Goal: Task Accomplishment & Management: Manage account settings

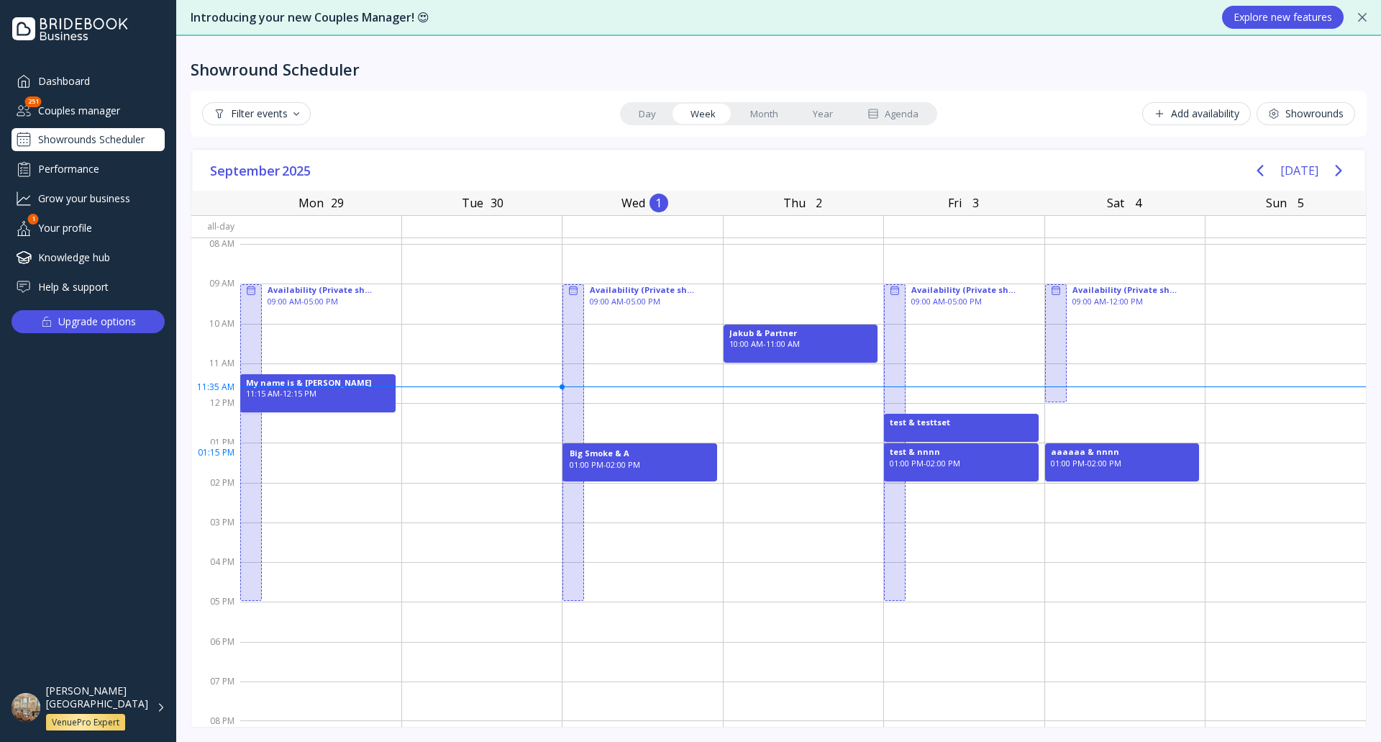
click at [672, 459] on div "01:00 PM - 02:00 PM" at bounding box center [640, 465] width 140 height 12
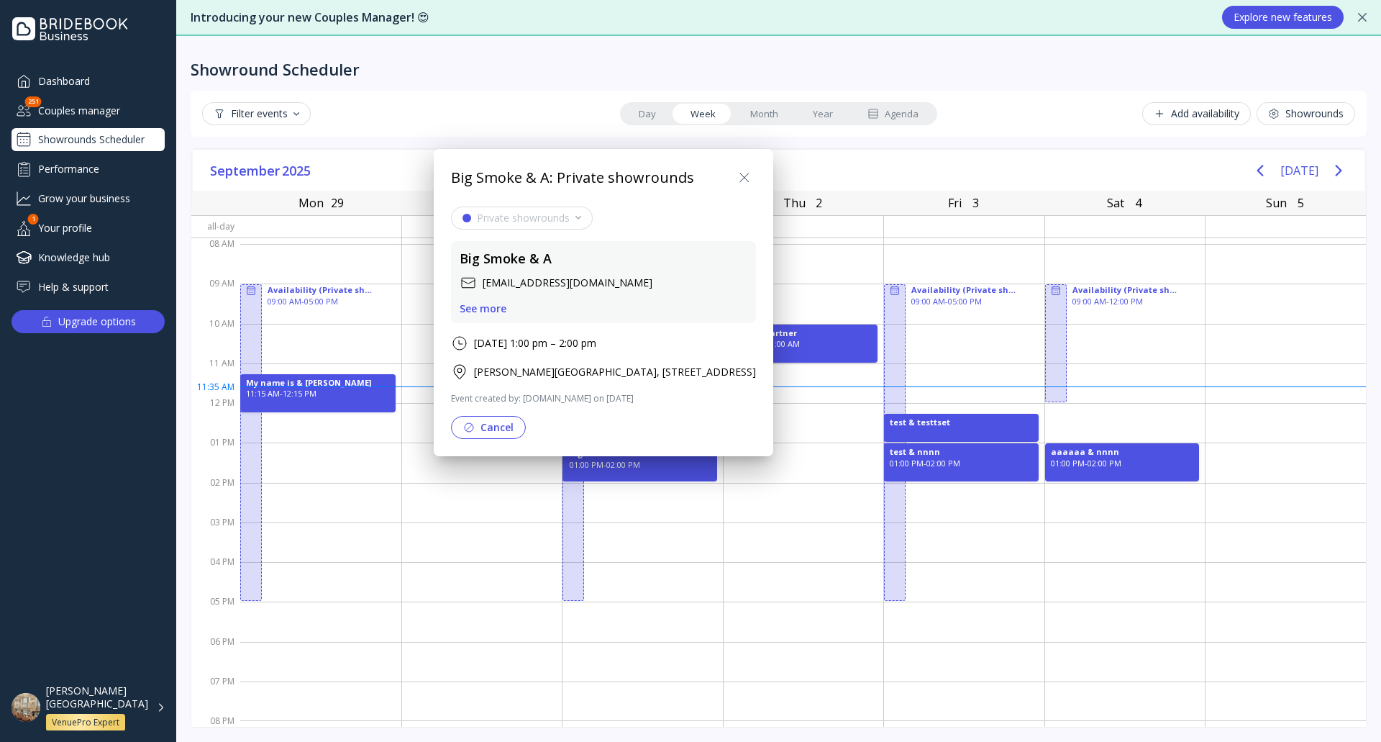
click at [513, 422] on button "Cancel" at bounding box center [488, 427] width 75 height 23
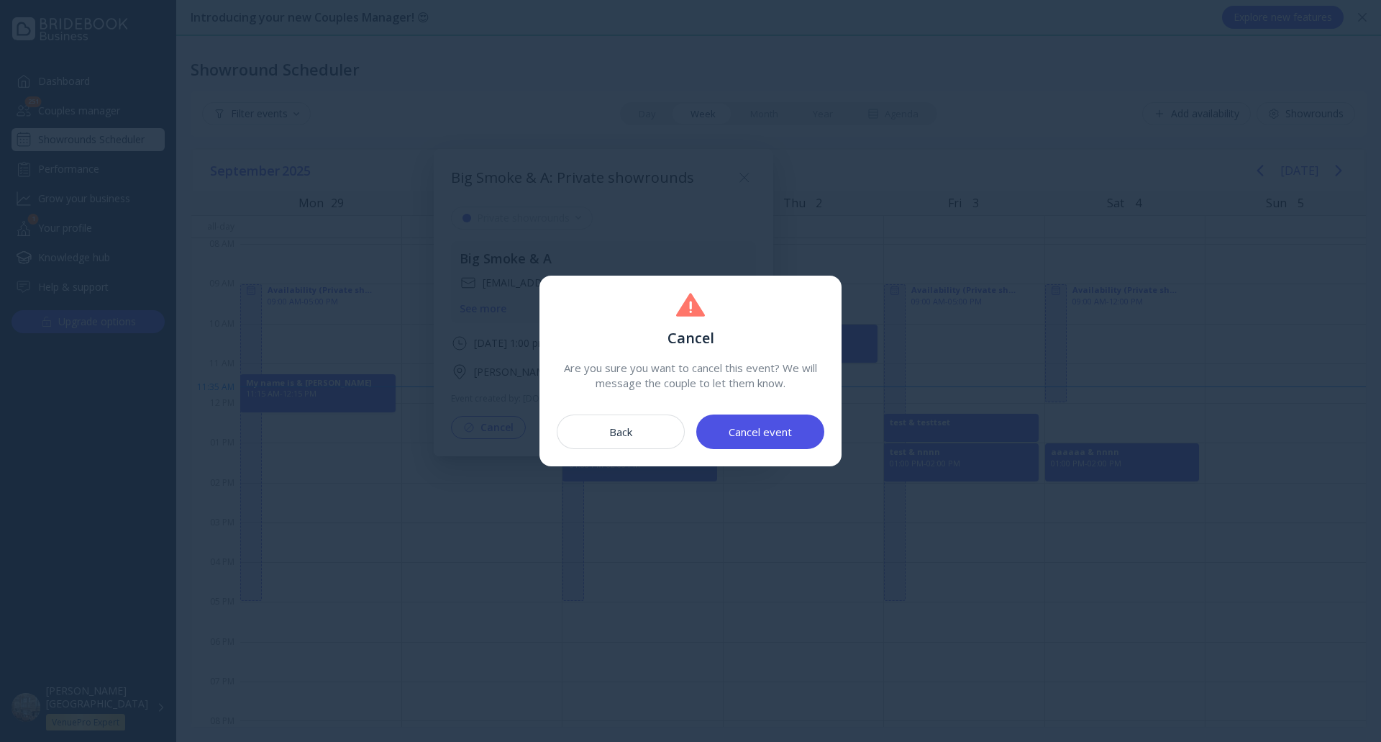
click at [793, 433] on button "Cancel event" at bounding box center [760, 431] width 128 height 35
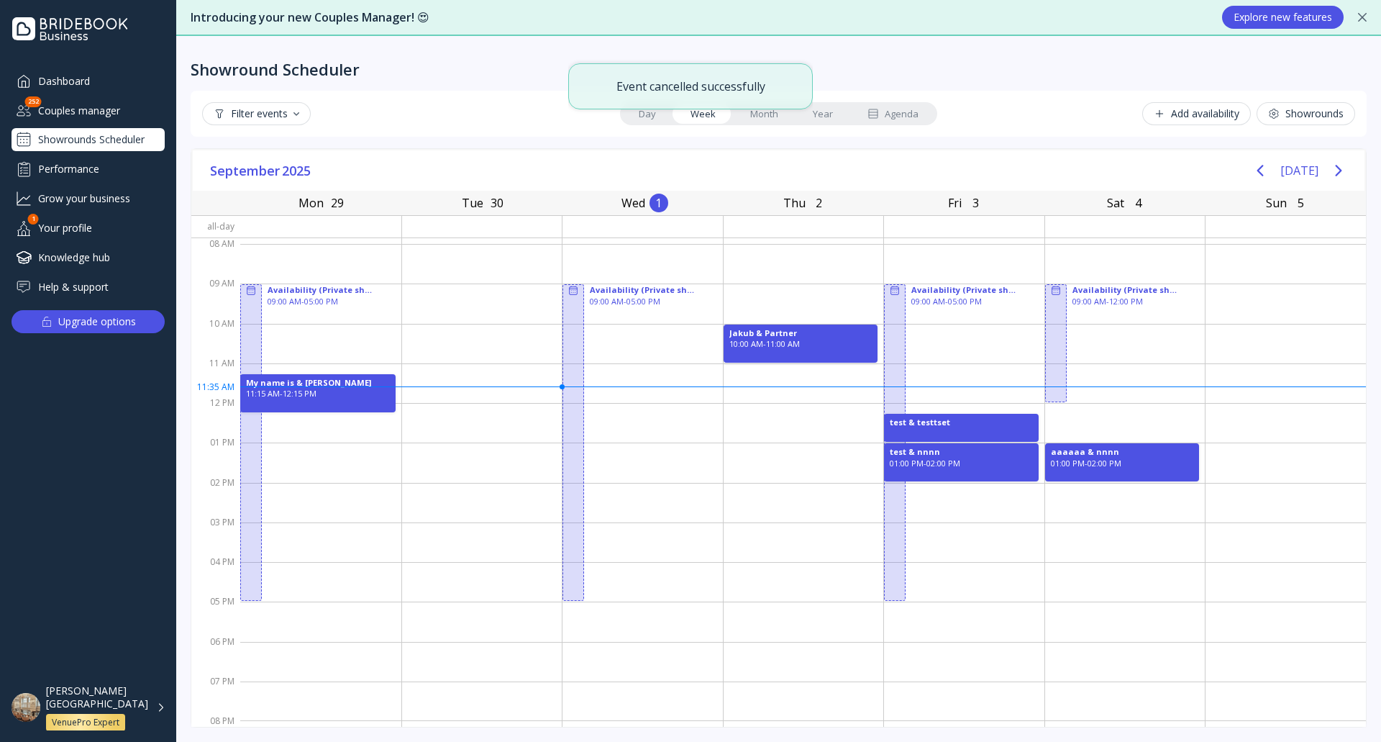
click at [277, 110] on div "Filter events" at bounding box center [257, 114] width 86 height 12
click at [301, 206] on div "Cancelled / Declined" at bounding box center [284, 202] width 94 height 13
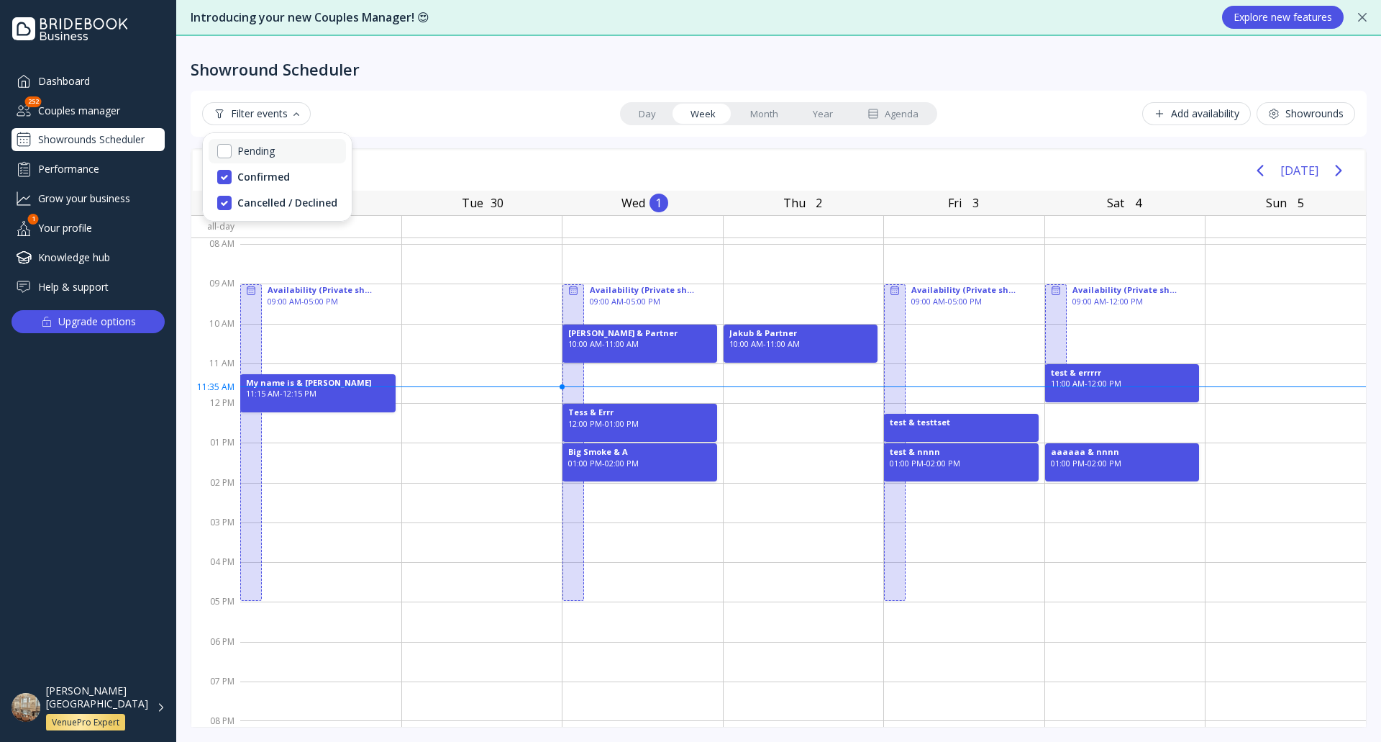
click at [286, 154] on div "Pending" at bounding box center [277, 151] width 137 height 24
click at [446, 91] on div "Filter events Day Week Month Year Agenda Add availability Showrounds" at bounding box center [779, 114] width 1176 height 46
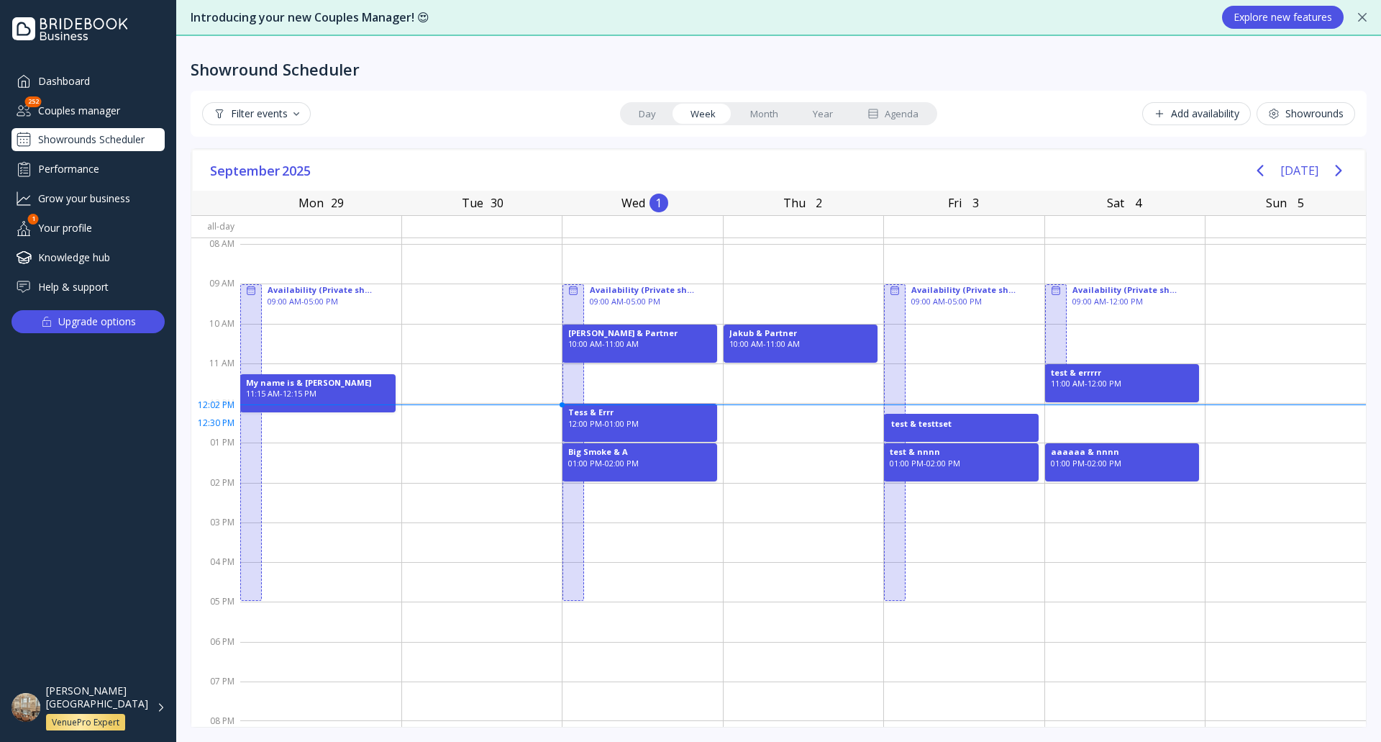
click at [947, 428] on div "test & testtset" at bounding box center [961, 424] width 140 height 12
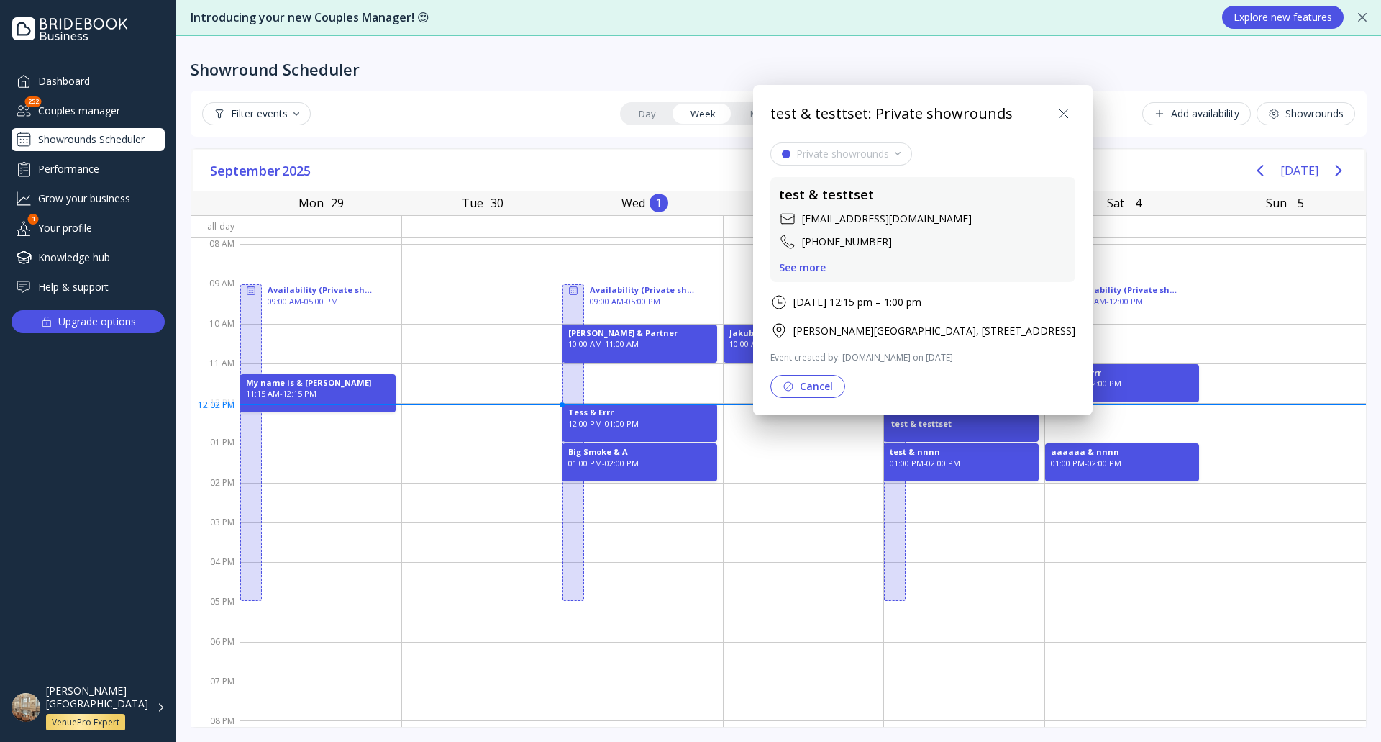
click at [811, 266] on div "See more" at bounding box center [802, 268] width 47 height 12
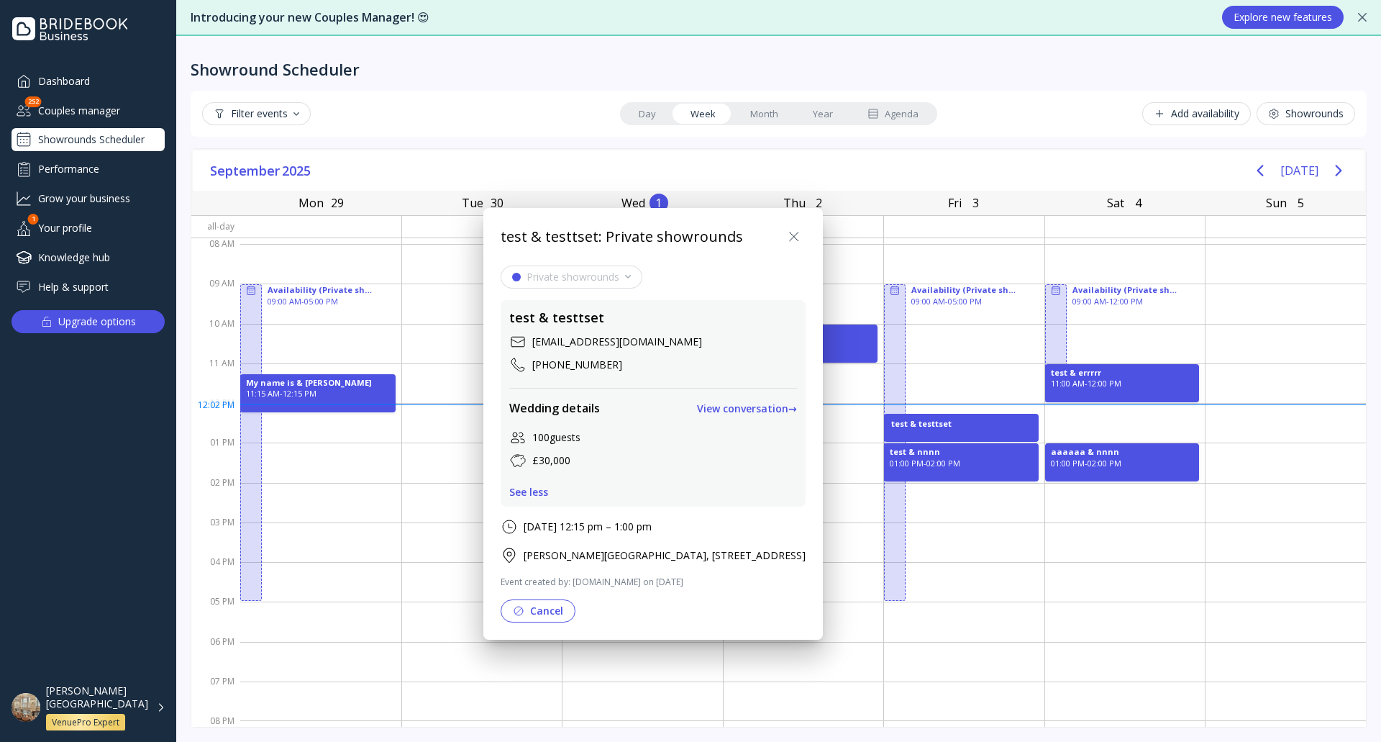
click at [803, 235] on icon at bounding box center [794, 236] width 17 height 17
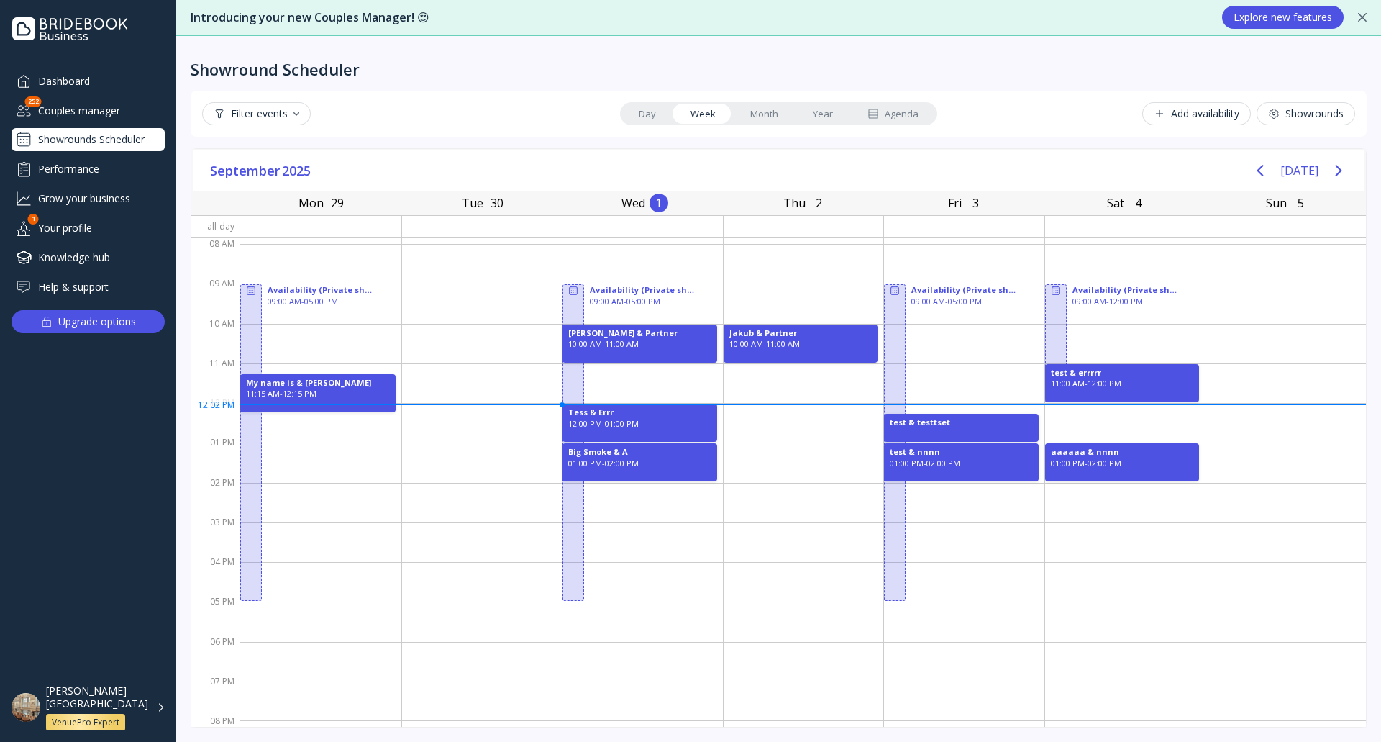
click at [160, 706] on div "[PERSON_NAME][GEOGRAPHIC_DATA] VenuePro Expert" at bounding box center [105, 707] width 119 height 47
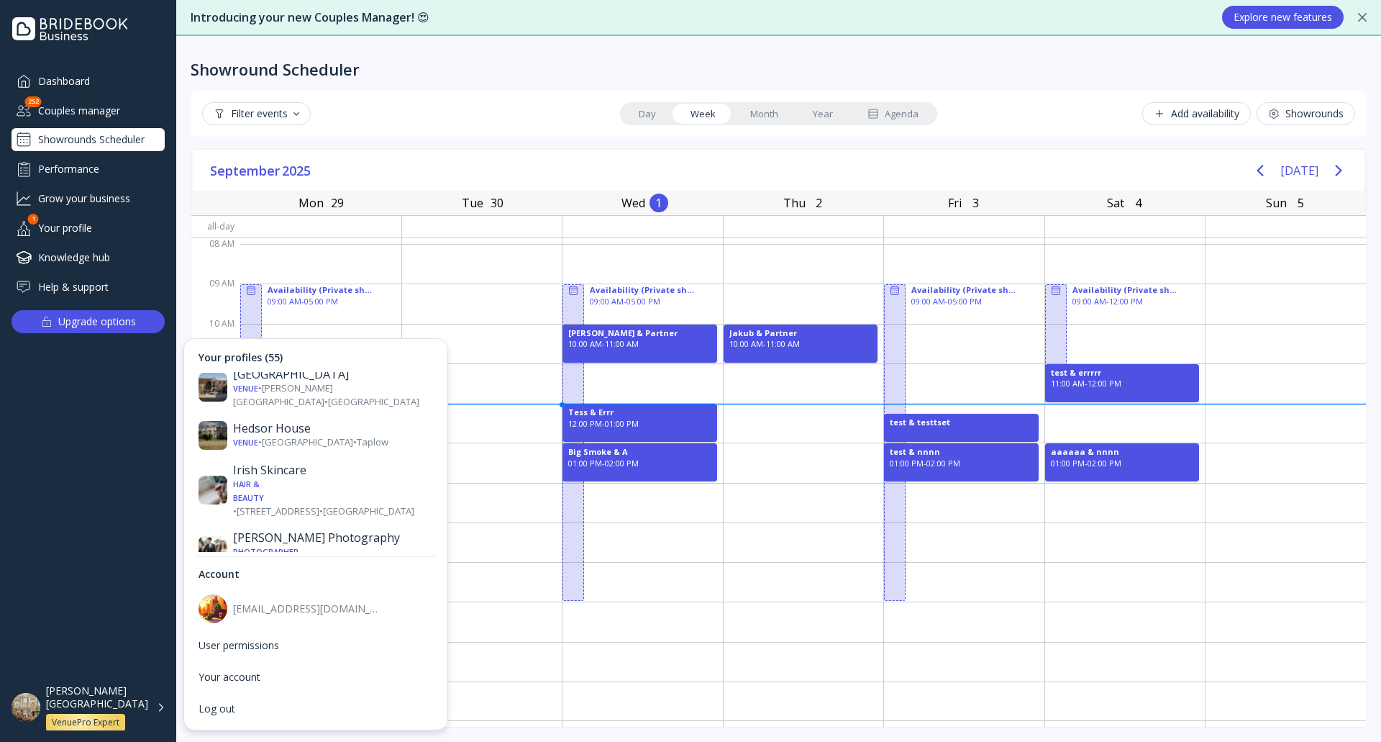
scroll to position [1151, 0]
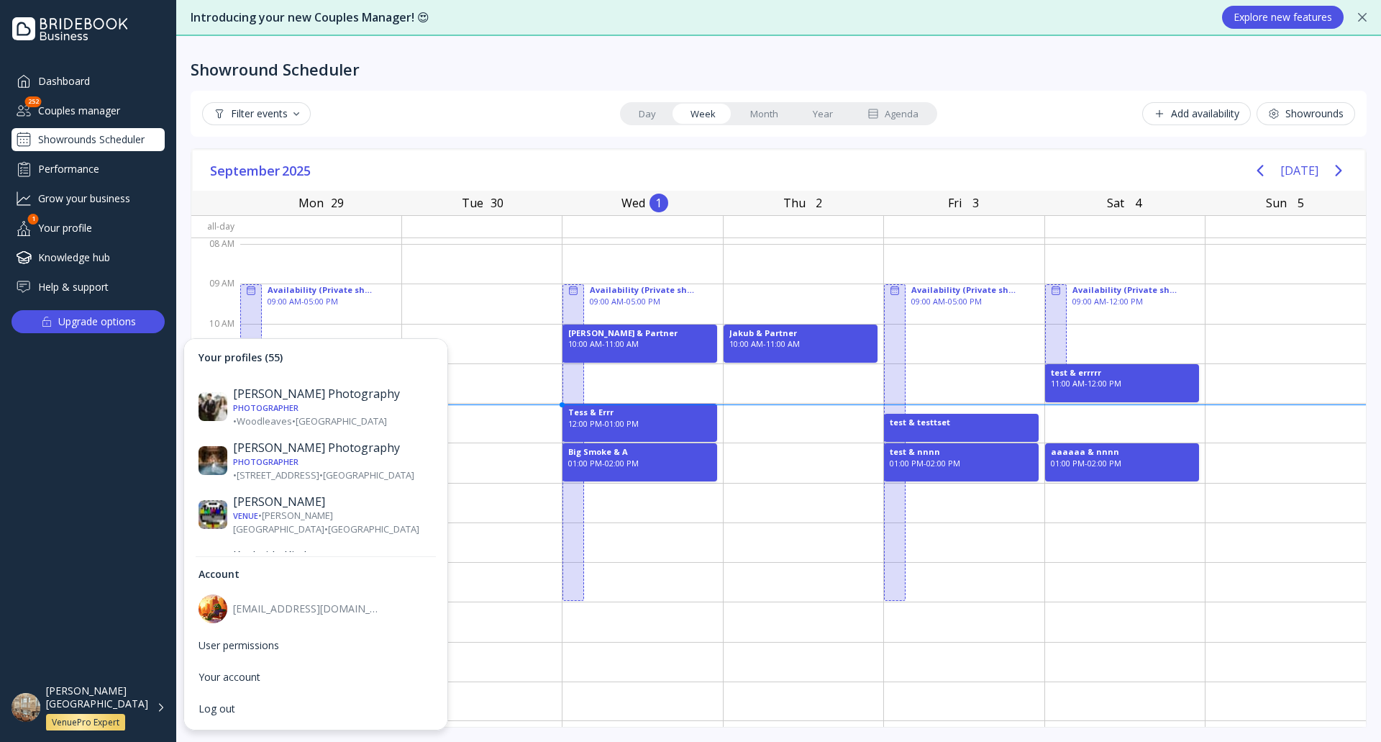
click at [345, 725] on div "Venue • 66 [GEOGRAPHIC_DATA] • [GEOGRAPHIC_DATA]" at bounding box center [333, 732] width 200 height 14
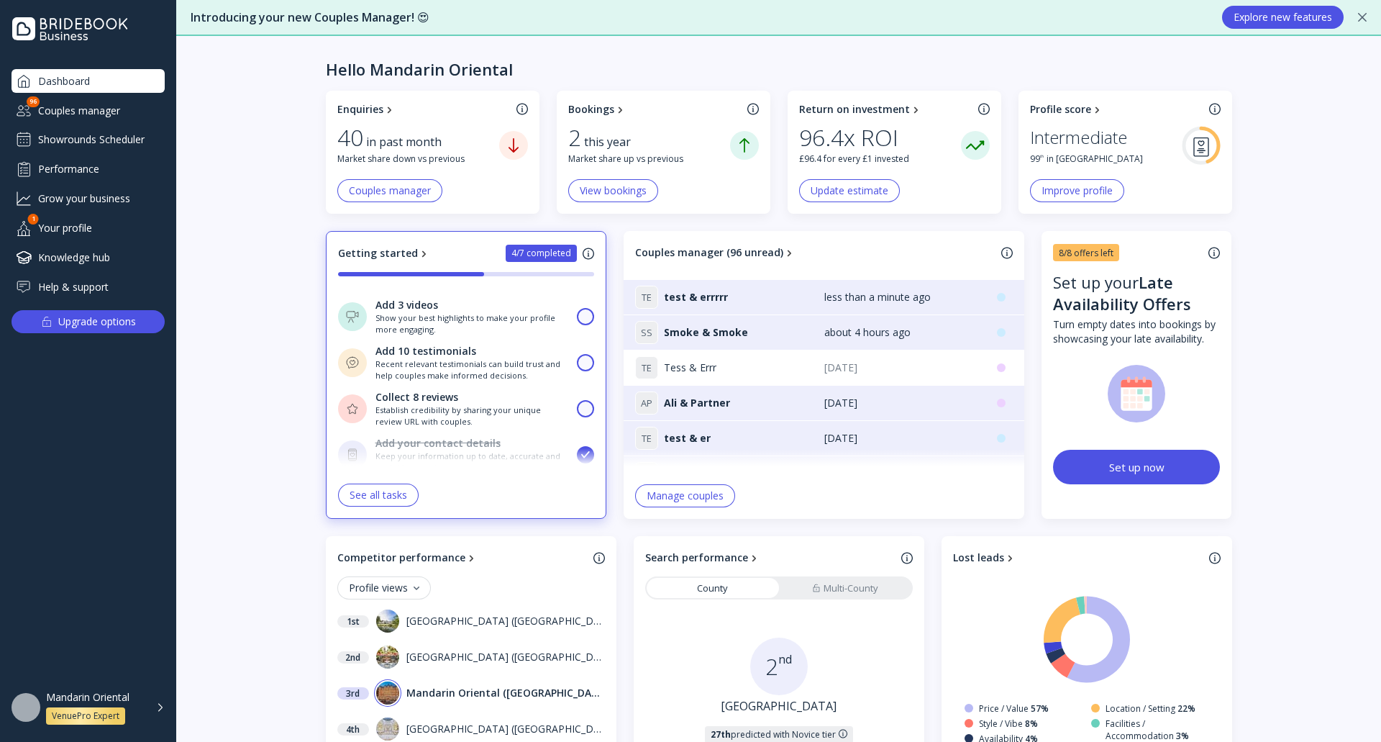
click at [84, 139] on div "Showrounds Scheduler" at bounding box center [88, 139] width 153 height 23
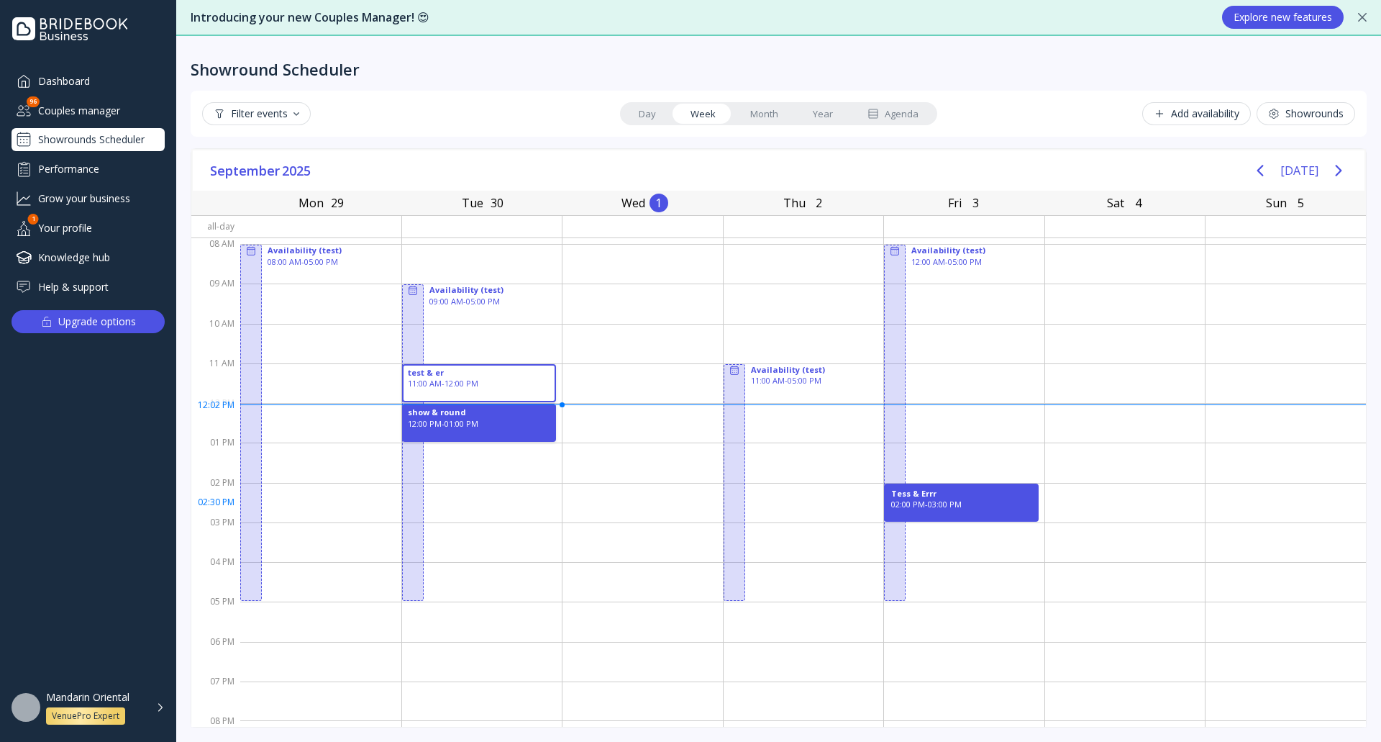
click at [963, 510] on div "Tess & Errr 02:00 PM - 03:00 PM" at bounding box center [961, 502] width 155 height 38
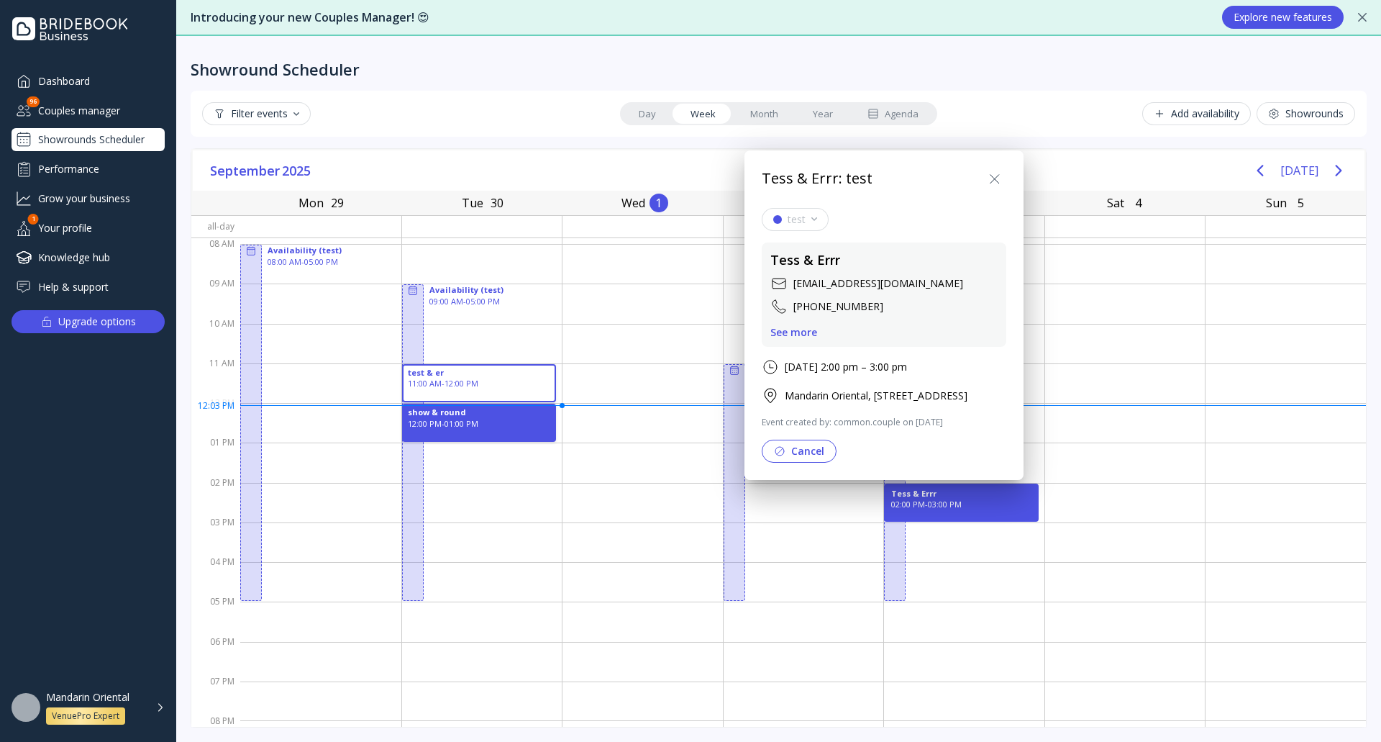
click at [1004, 178] on icon at bounding box center [994, 178] width 17 height 17
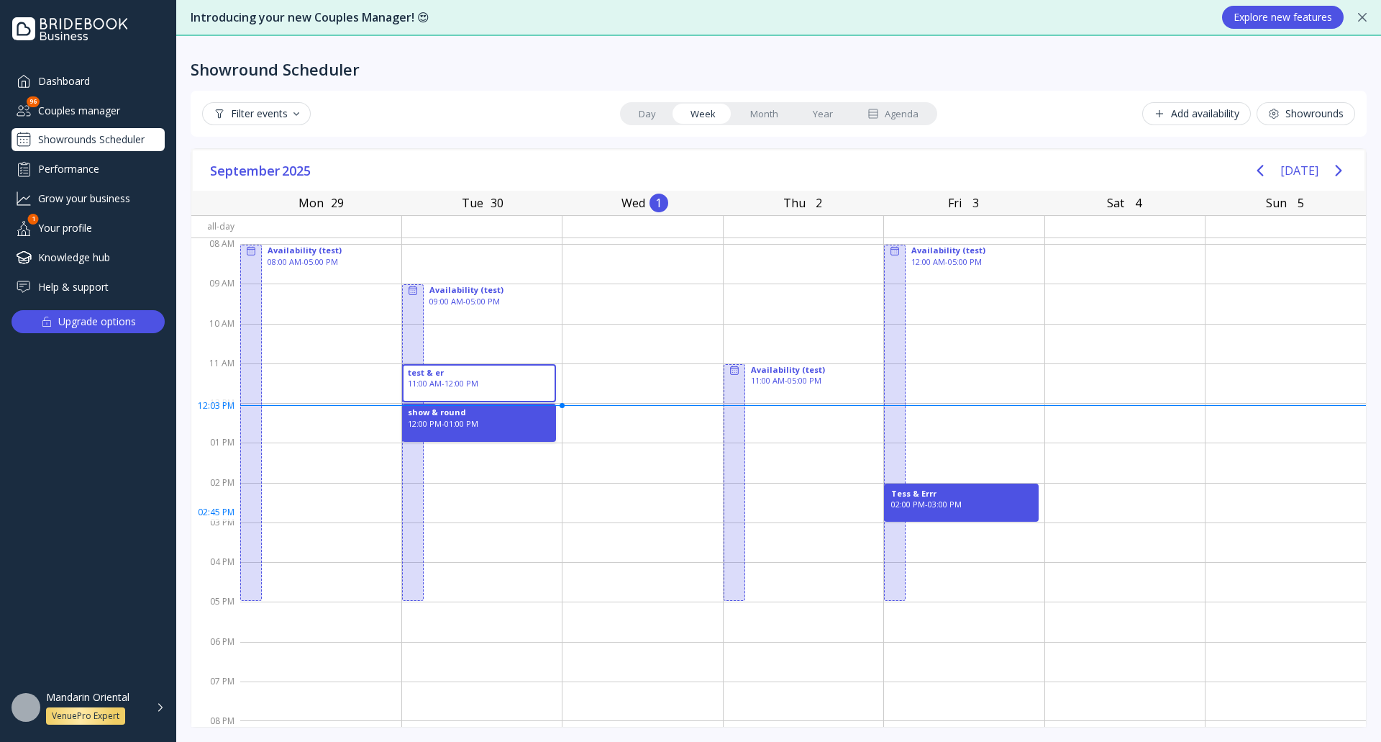
click at [955, 517] on div "Tess & Errr 02:00 PM - 03:00 PM" at bounding box center [961, 502] width 155 height 38
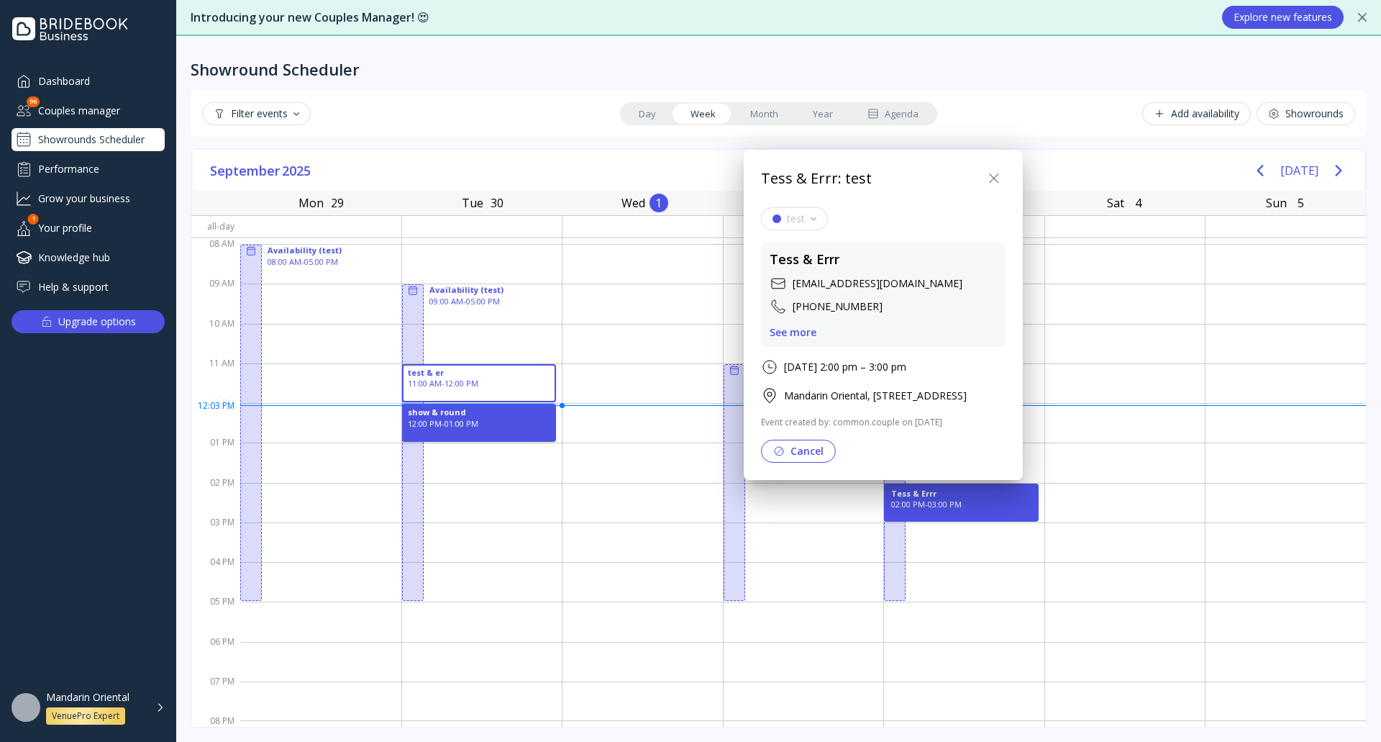
click at [1003, 178] on icon at bounding box center [994, 178] width 17 height 17
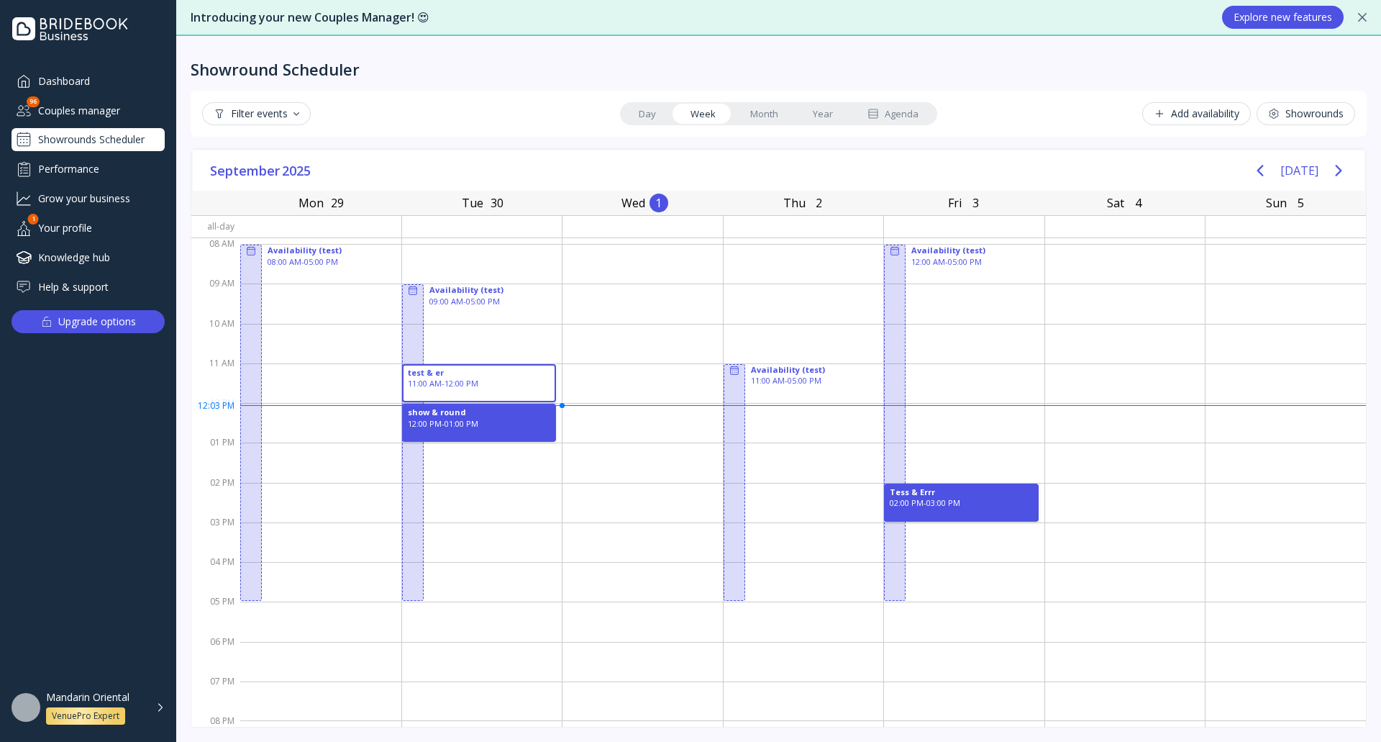
click at [151, 713] on div "Mandarin Oriental VenuePro Expert" at bounding box center [105, 708] width 119 height 34
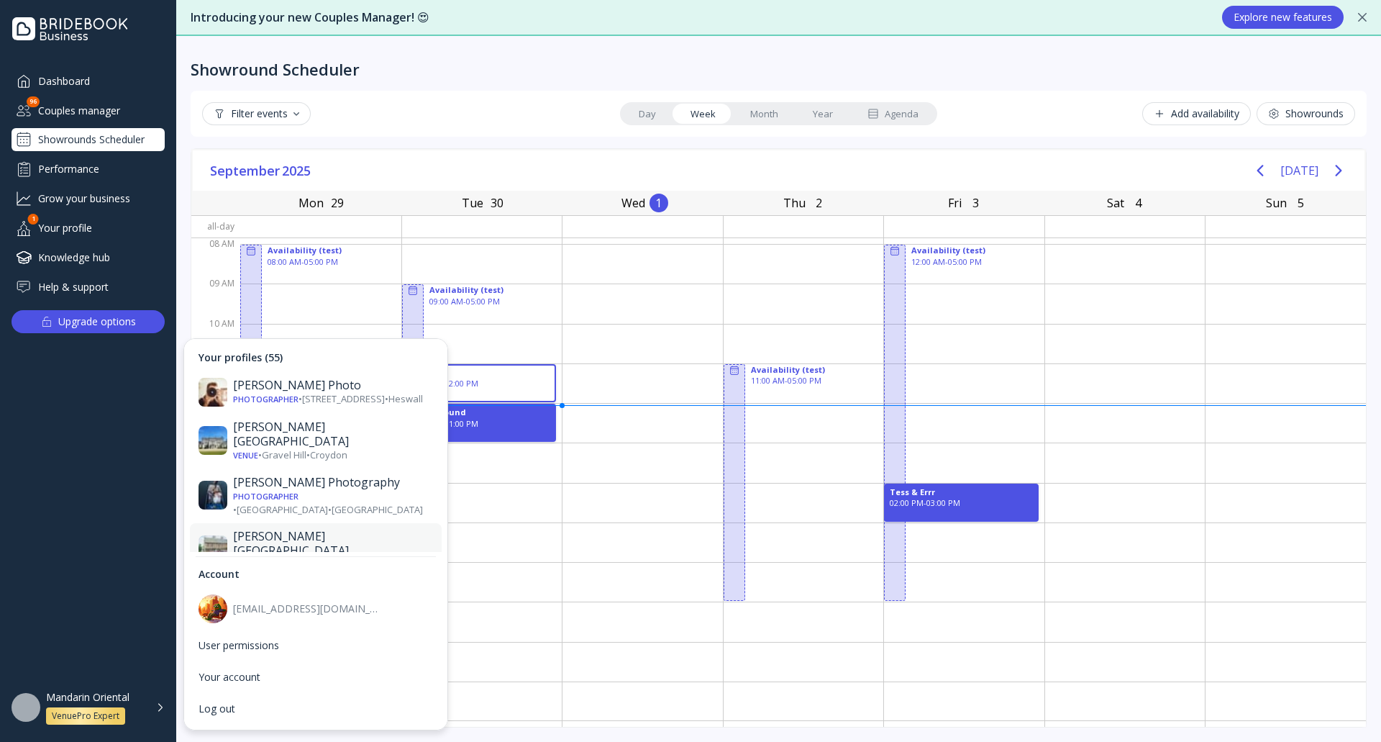
click at [317, 558] on div "Venue • [GEOGRAPHIC_DATA] • [GEOGRAPHIC_DATA]" at bounding box center [333, 565] width 200 height 14
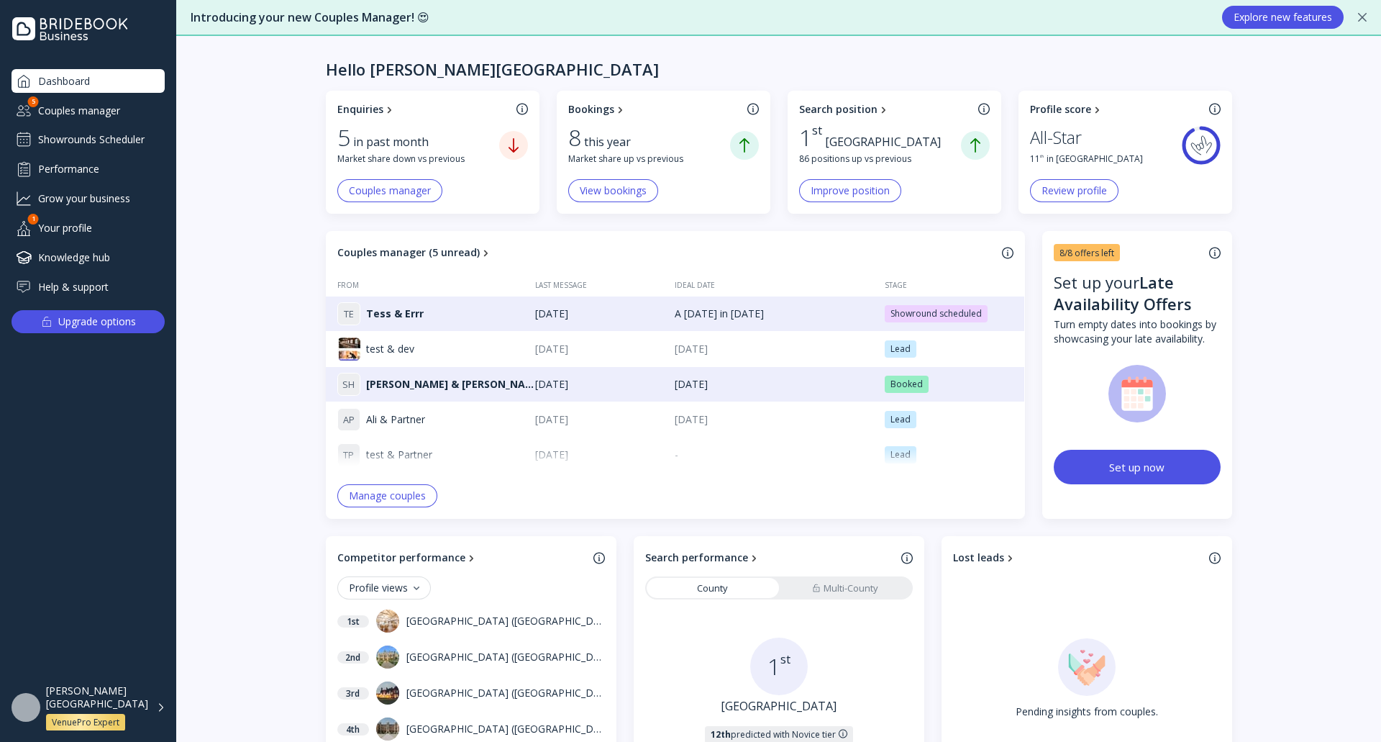
click at [112, 129] on div "Showrounds Scheduler" at bounding box center [88, 139] width 153 height 23
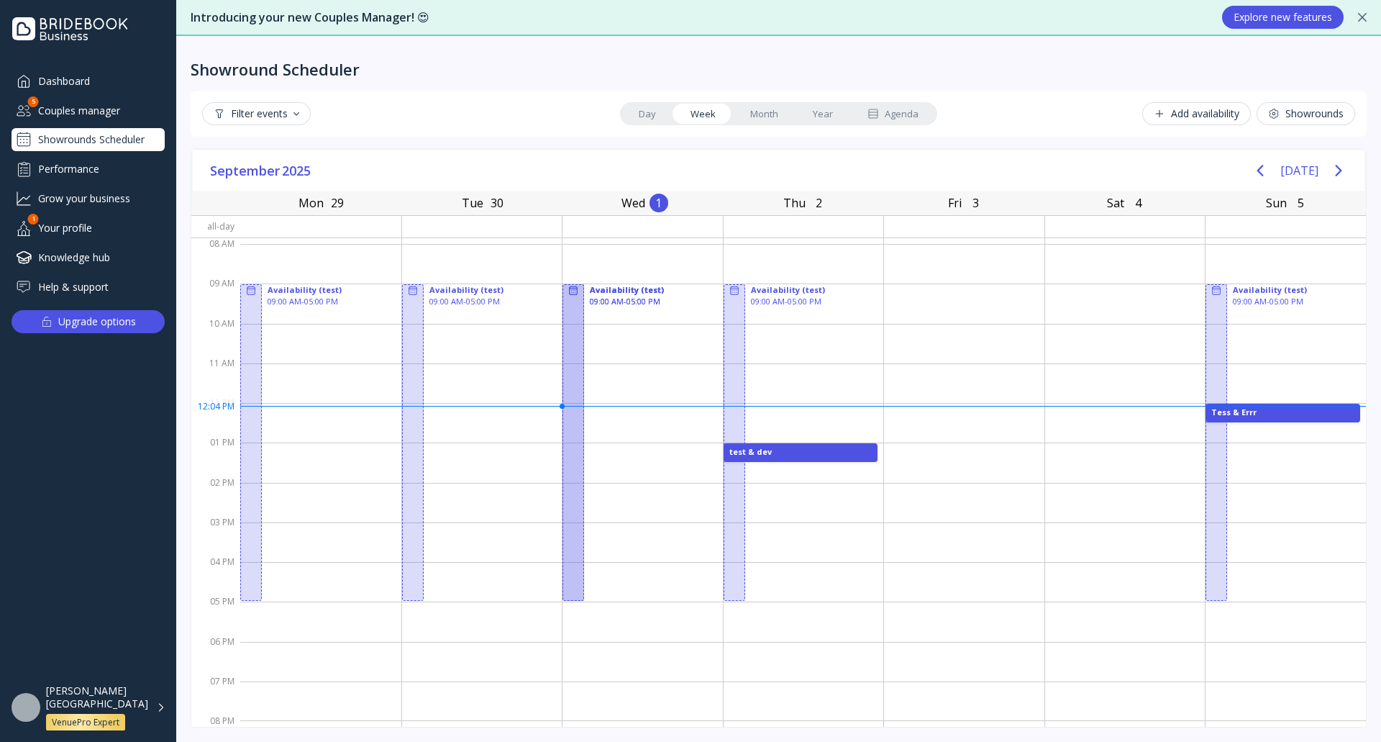
click at [1285, 113] on div "Showrounds" at bounding box center [1306, 114] width 76 height 12
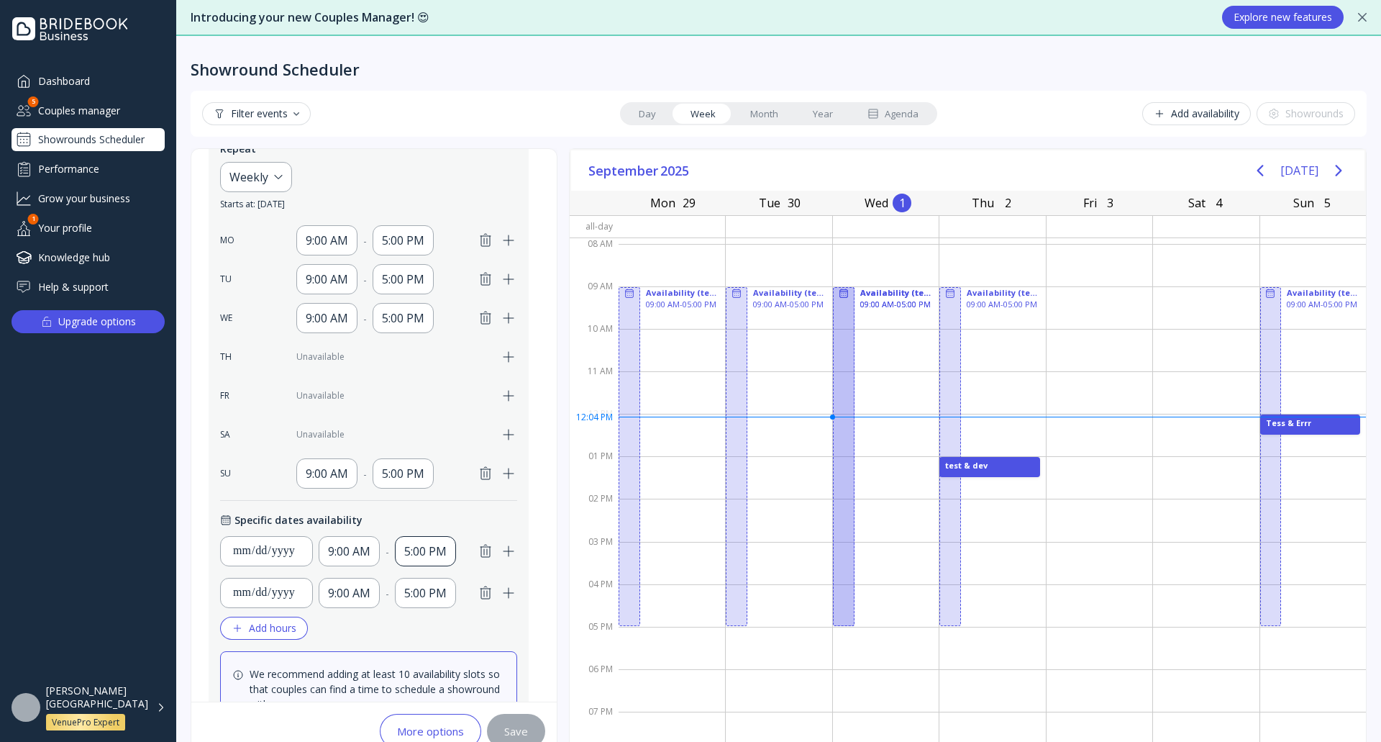
scroll to position [509, 0]
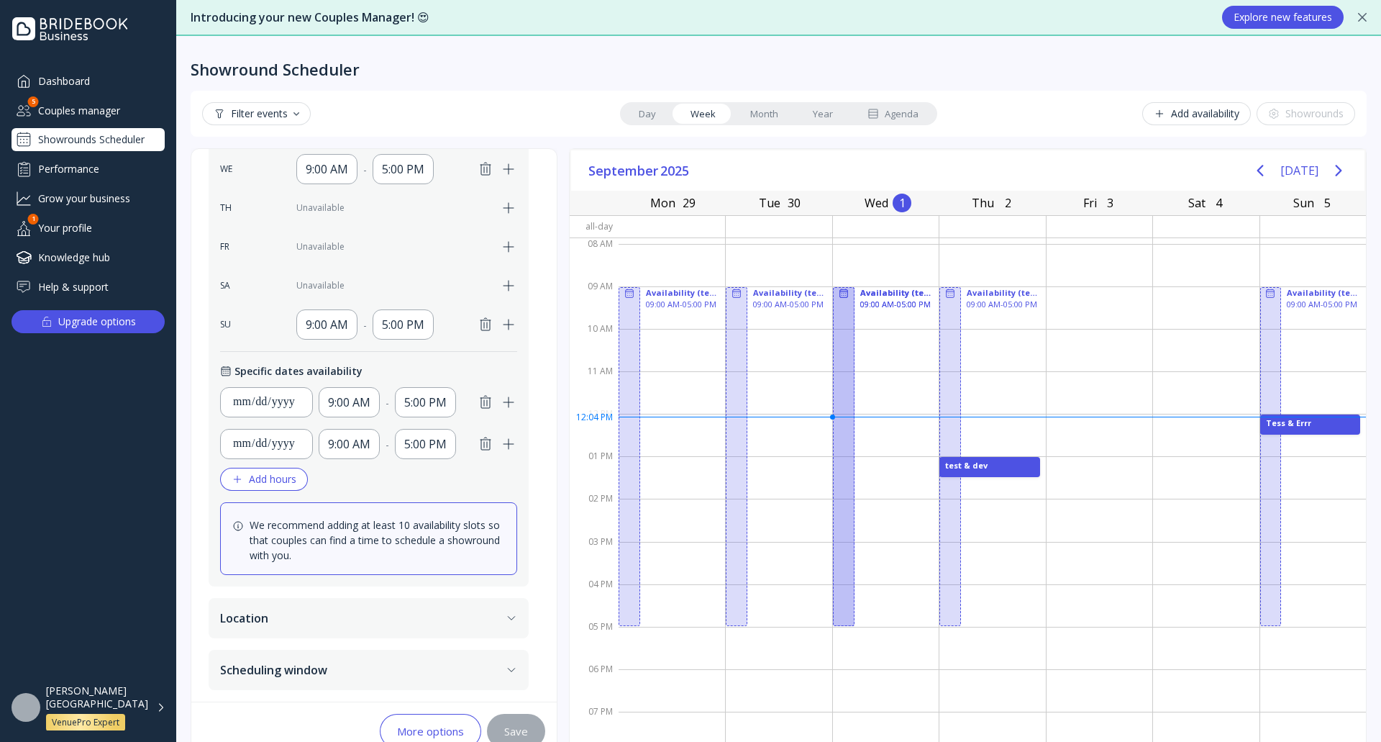
click at [265, 486] on button "Add hours" at bounding box center [264, 479] width 88 height 23
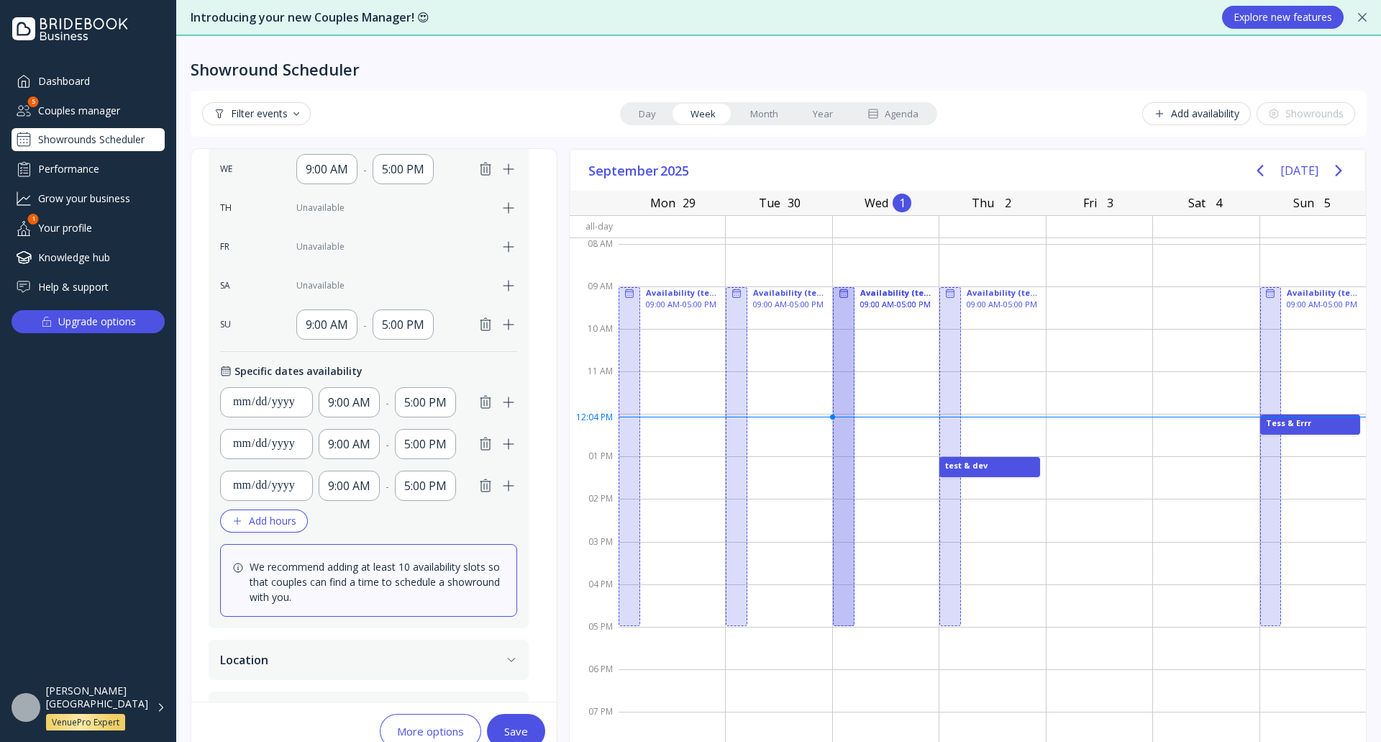
click at [522, 736] on div "Save" at bounding box center [516, 731] width 24 height 12
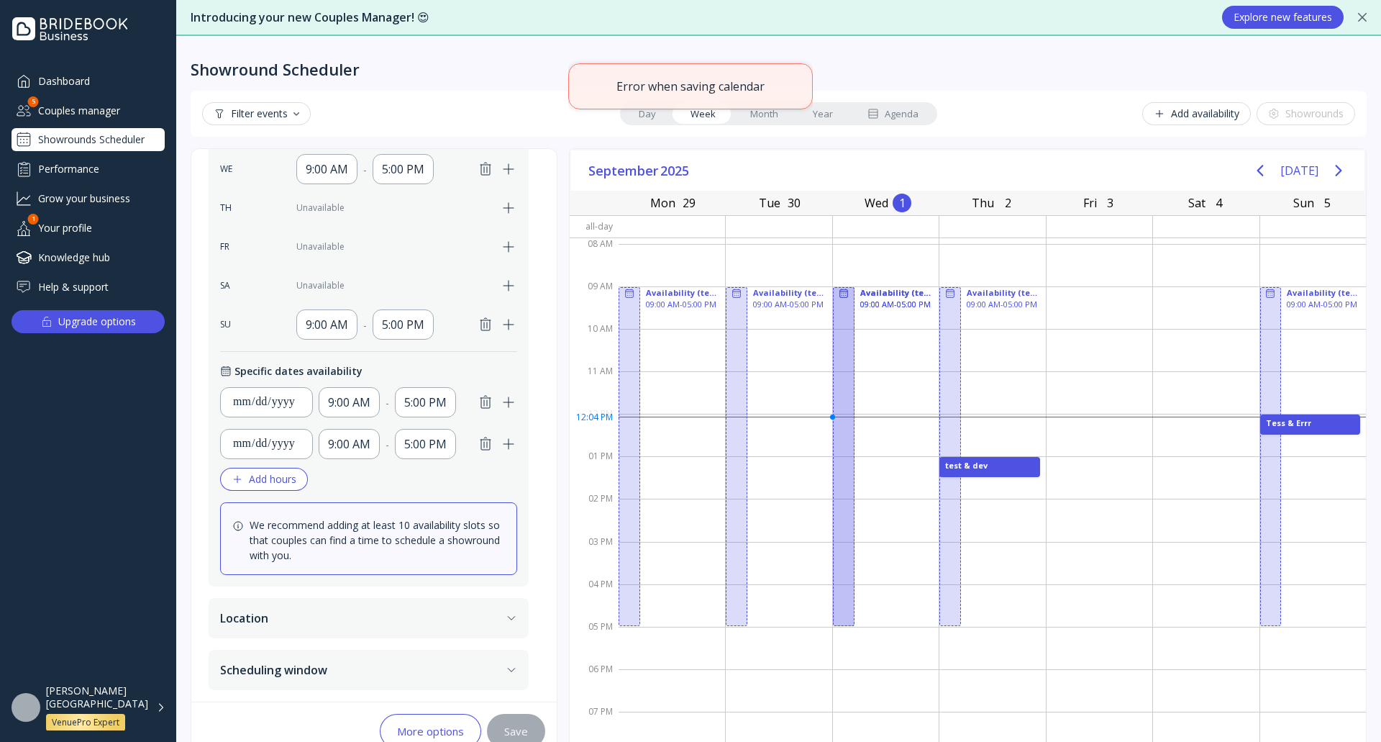
click at [296, 487] on button "Add hours" at bounding box center [264, 479] width 88 height 23
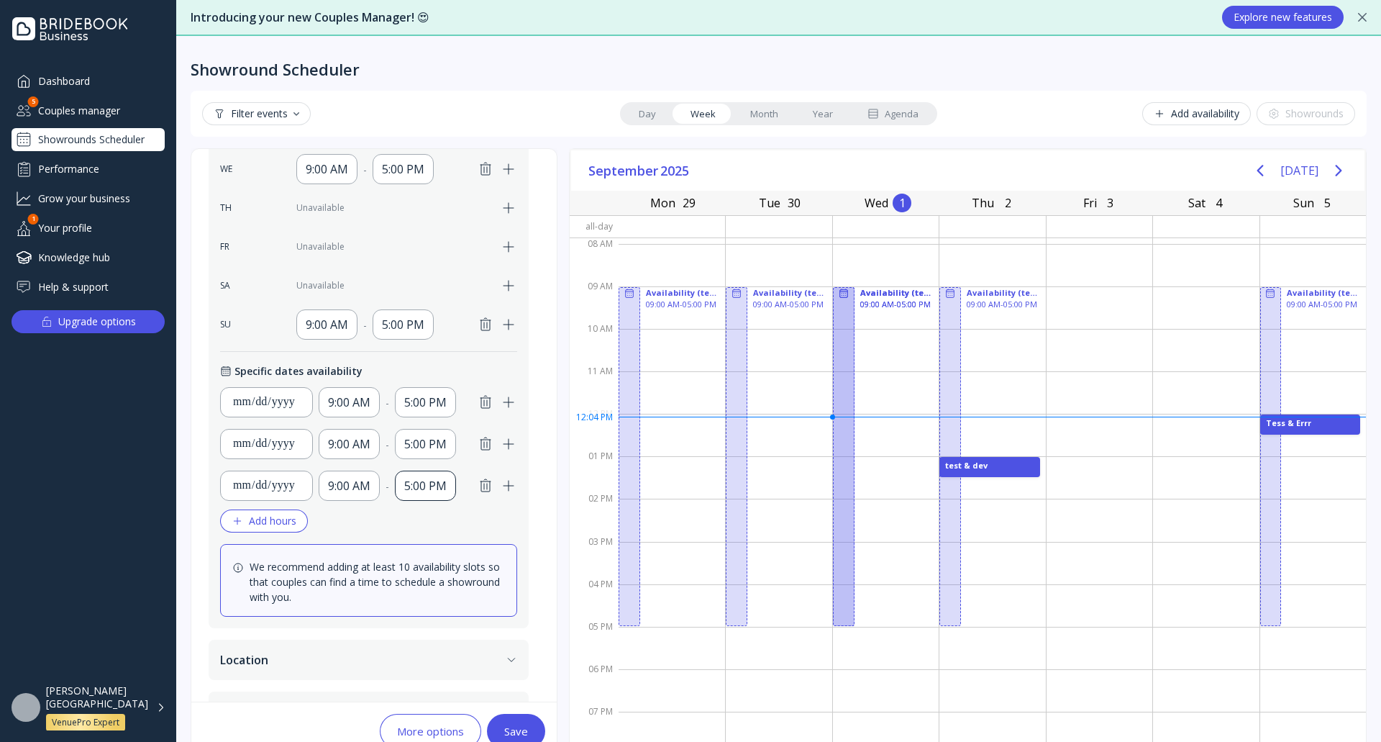
click at [422, 485] on div "5:00 PM" at bounding box center [425, 485] width 42 height 17
click at [437, 524] on div "4:30 PM" at bounding box center [438, 519] width 55 height 13
click at [482, 393] on div "9:00 AM - 5:00 PM" at bounding box center [418, 402] width 199 height 30
click at [488, 406] on icon "button" at bounding box center [485, 402] width 17 height 17
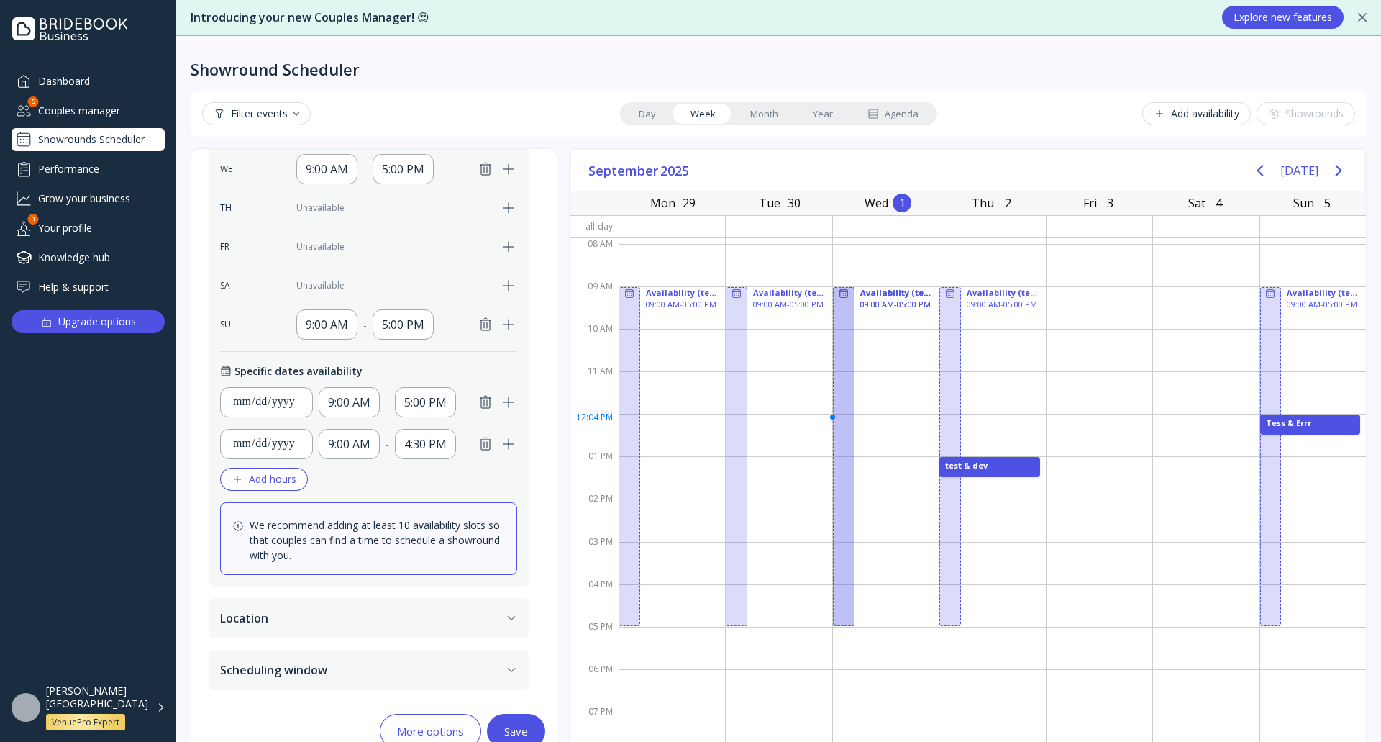
click at [487, 403] on icon "button" at bounding box center [486, 402] width 10 height 12
click at [525, 729] on div "Save" at bounding box center [516, 731] width 24 height 12
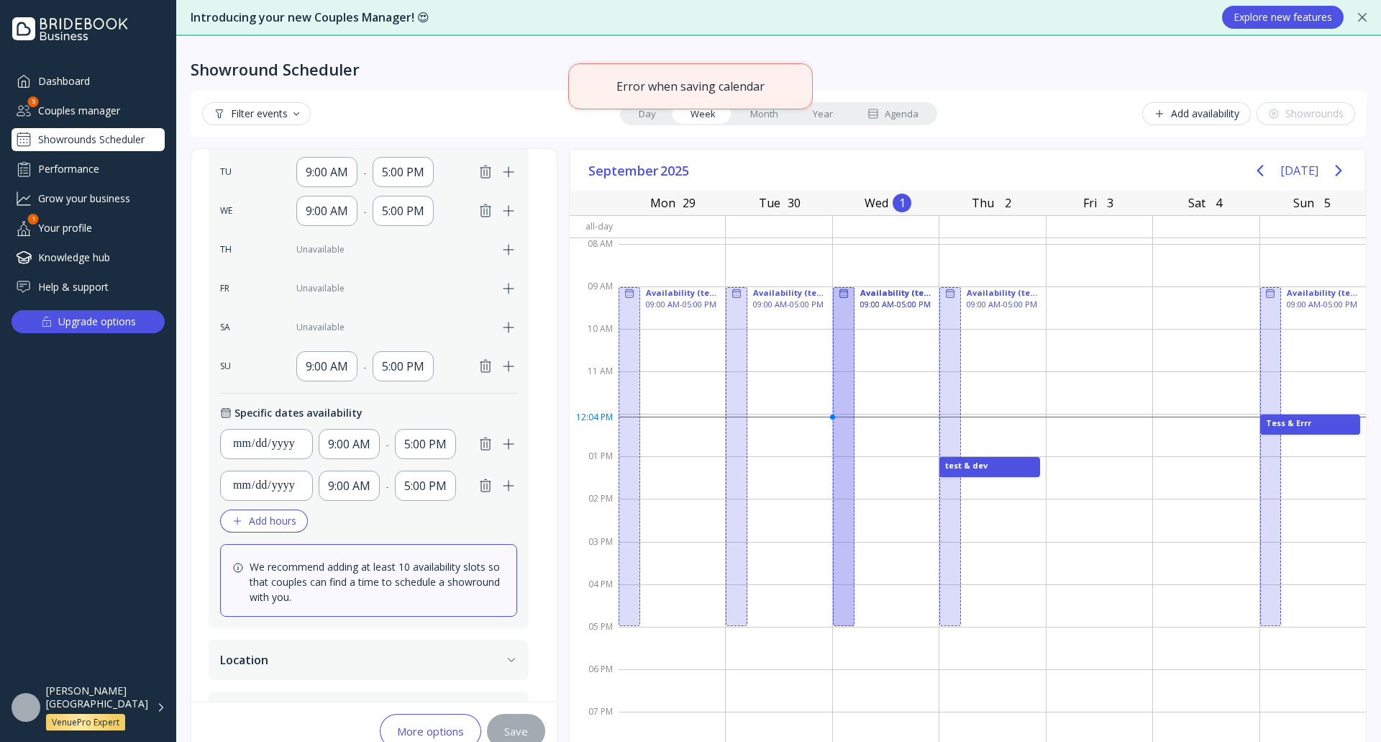
scroll to position [509, 0]
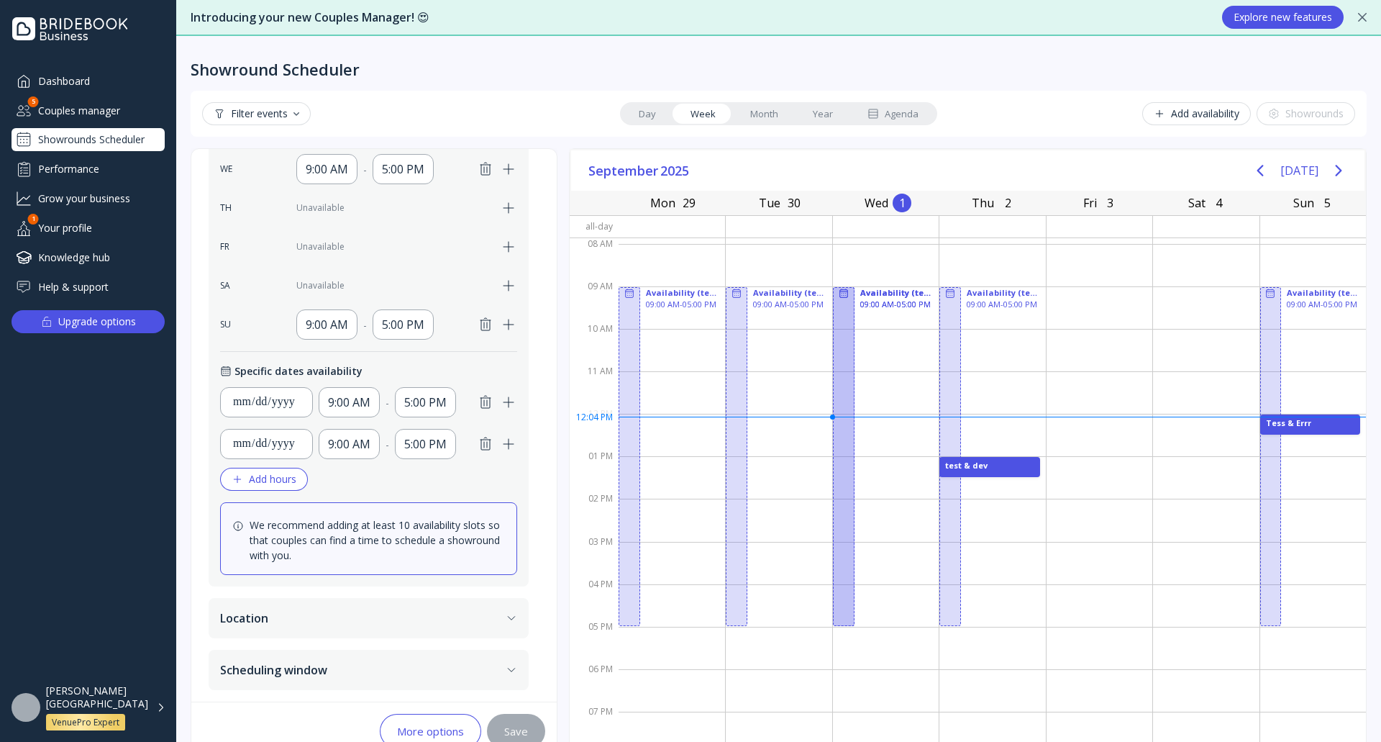
click at [580, 75] on div "Showround Scheduler" at bounding box center [779, 57] width 1176 height 43
click at [107, 138] on div "Showrounds Scheduler" at bounding box center [88, 139] width 153 height 23
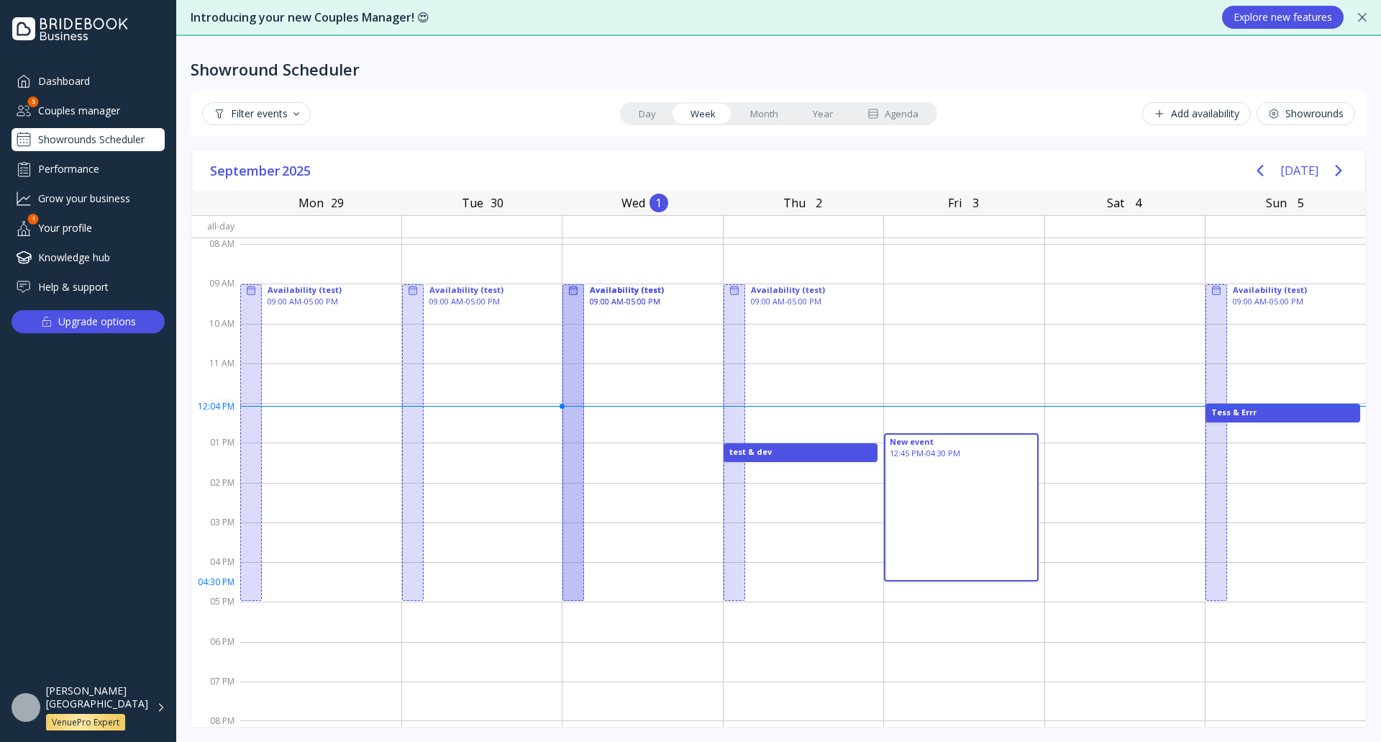
drag, startPoint x: 907, startPoint y: 435, endPoint x: 1021, endPoint y: 572, distance: 177.8
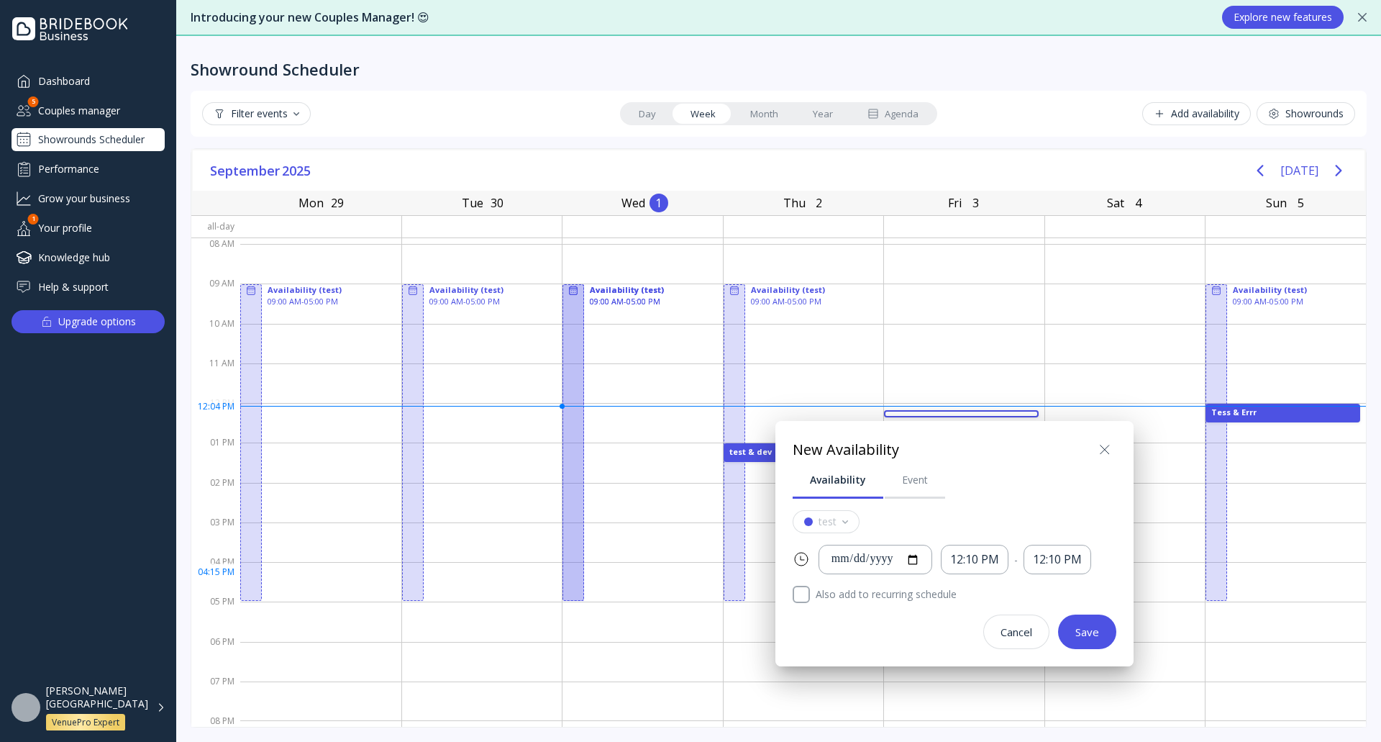
click at [1108, 442] on icon at bounding box center [1104, 449] width 17 height 17
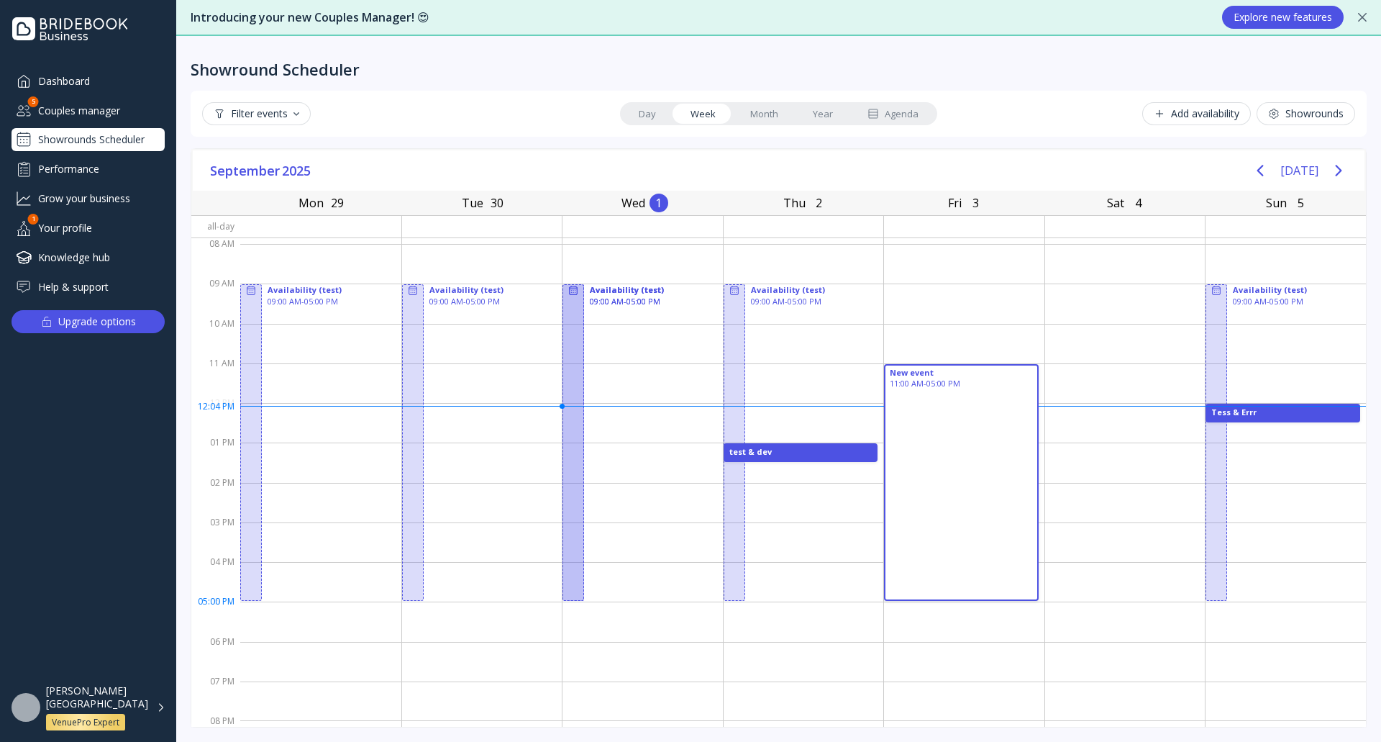
drag, startPoint x: 888, startPoint y: 365, endPoint x: 1025, endPoint y: 592, distance: 265.6
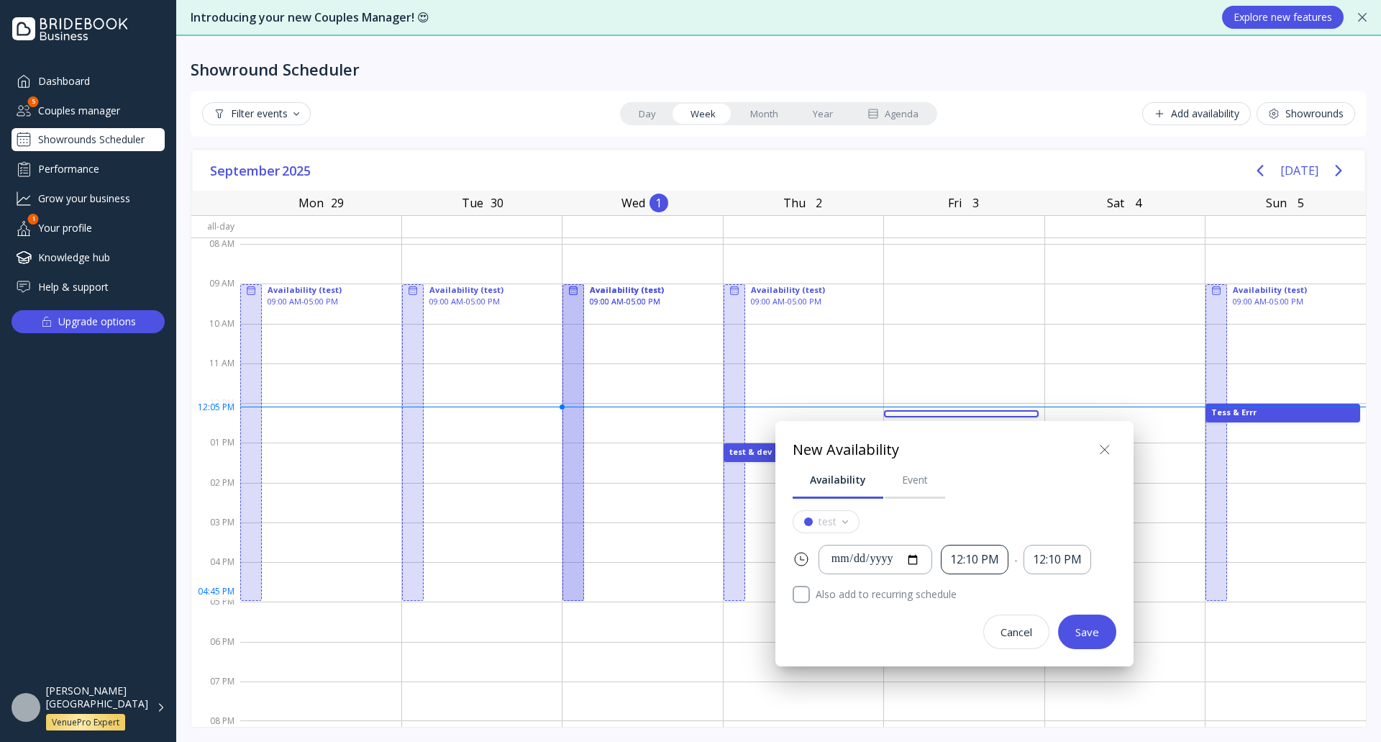
click at [999, 563] on div "12:10 PM" at bounding box center [974, 559] width 49 height 17
click at [994, 609] on div "12:00 PM" at bounding box center [996, 608] width 55 height 13
click at [1065, 562] on div "12:10 PM" at bounding box center [1057, 559] width 49 height 17
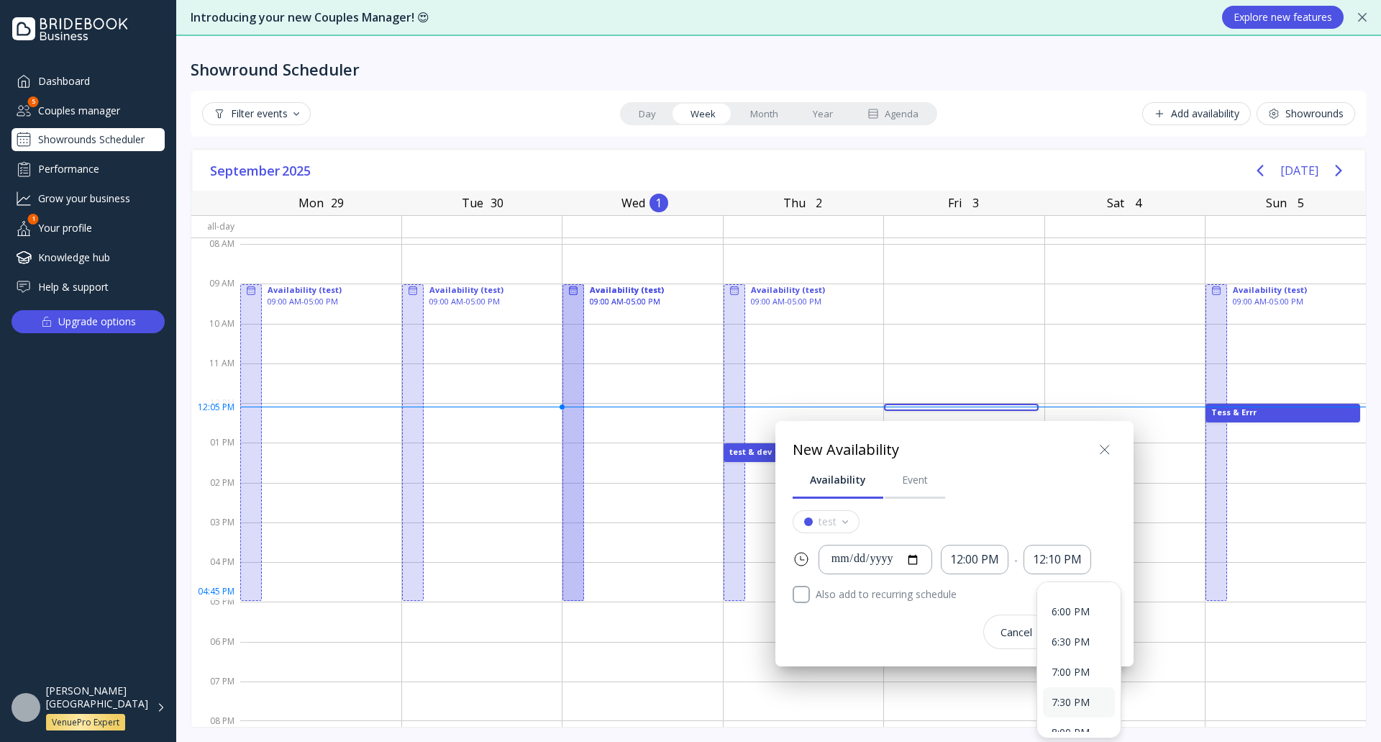
click at [1090, 709] on div "7:30 PM" at bounding box center [1079, 702] width 72 height 30
click at [1086, 635] on div "Save" at bounding box center [1087, 632] width 24 height 12
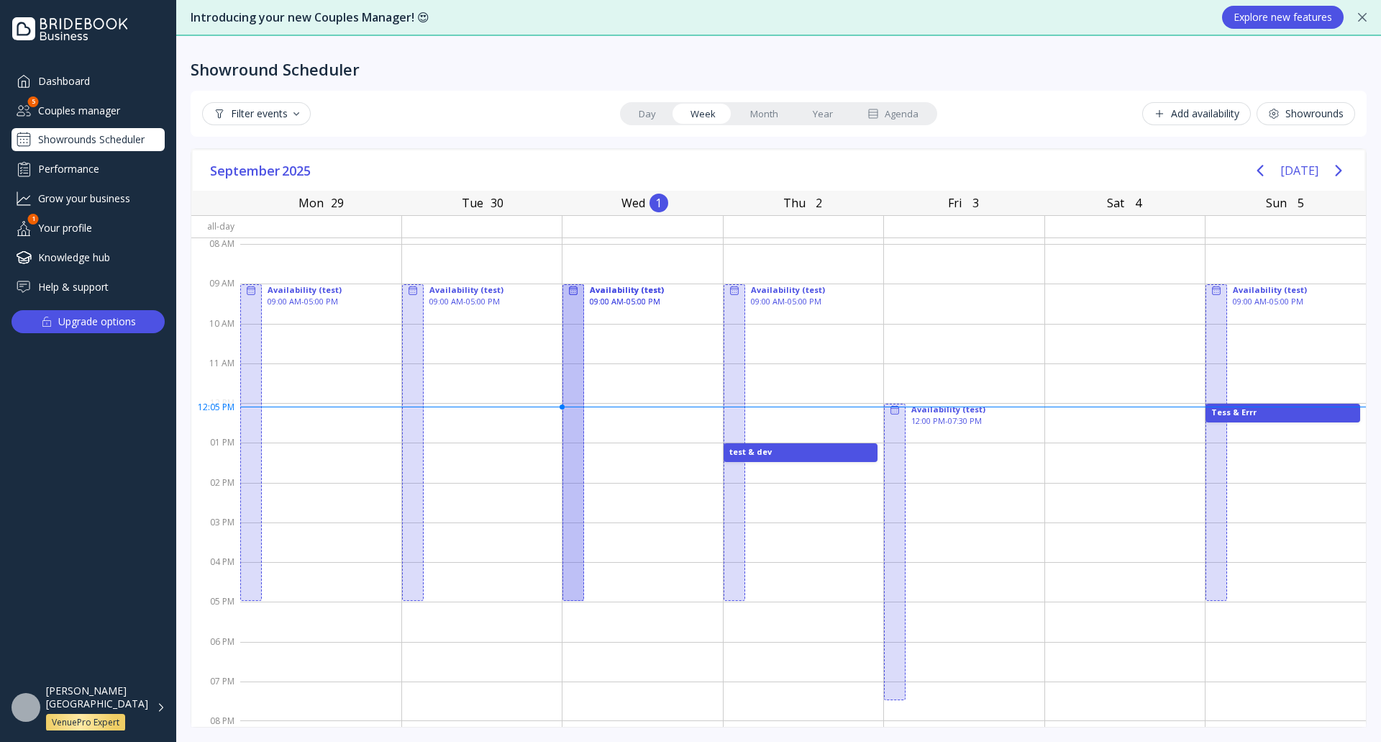
click at [1334, 114] on div "Showrounds" at bounding box center [1306, 114] width 76 height 12
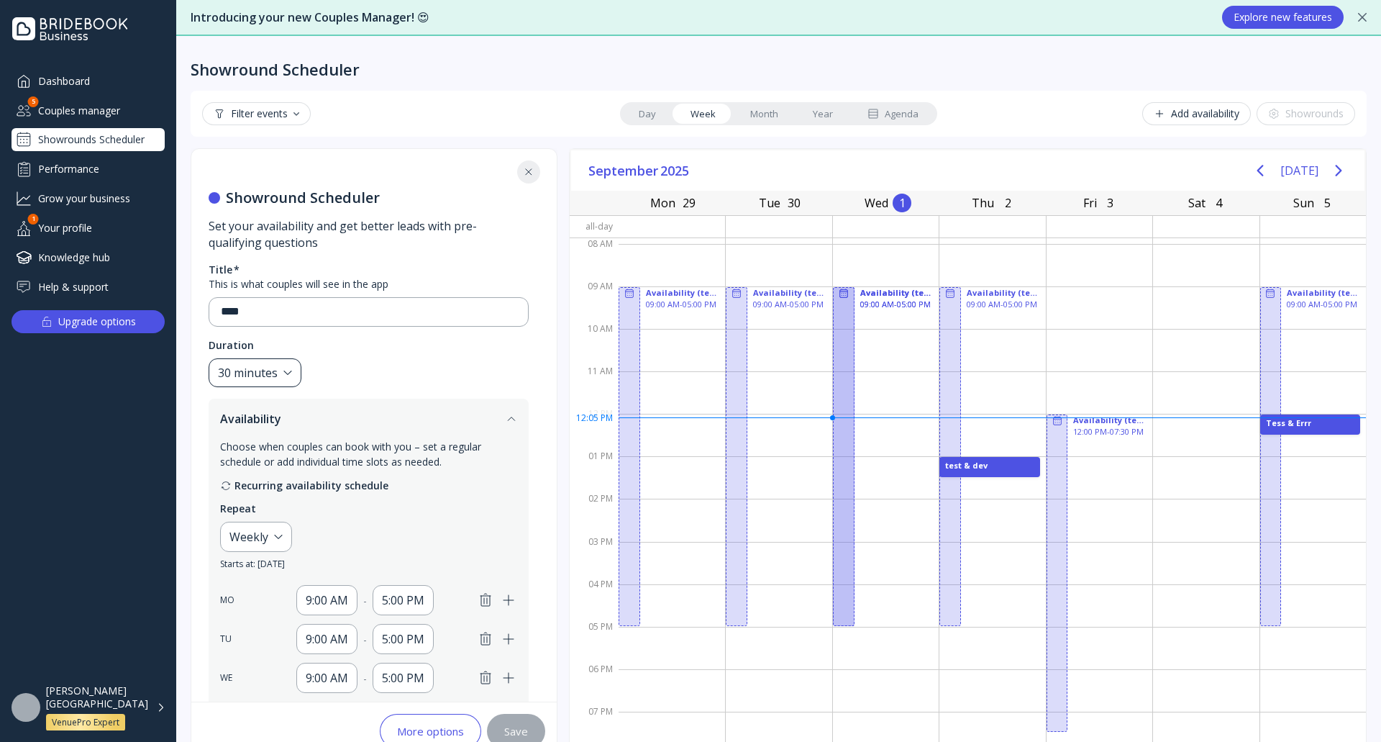
click at [271, 381] on div "30 minutes" at bounding box center [255, 372] width 93 height 29
click at [283, 418] on div "15 minutes" at bounding box center [305, 415] width 163 height 13
click at [524, 727] on div "Save" at bounding box center [516, 731] width 24 height 12
